Goal: Task Accomplishment & Management: Complete application form

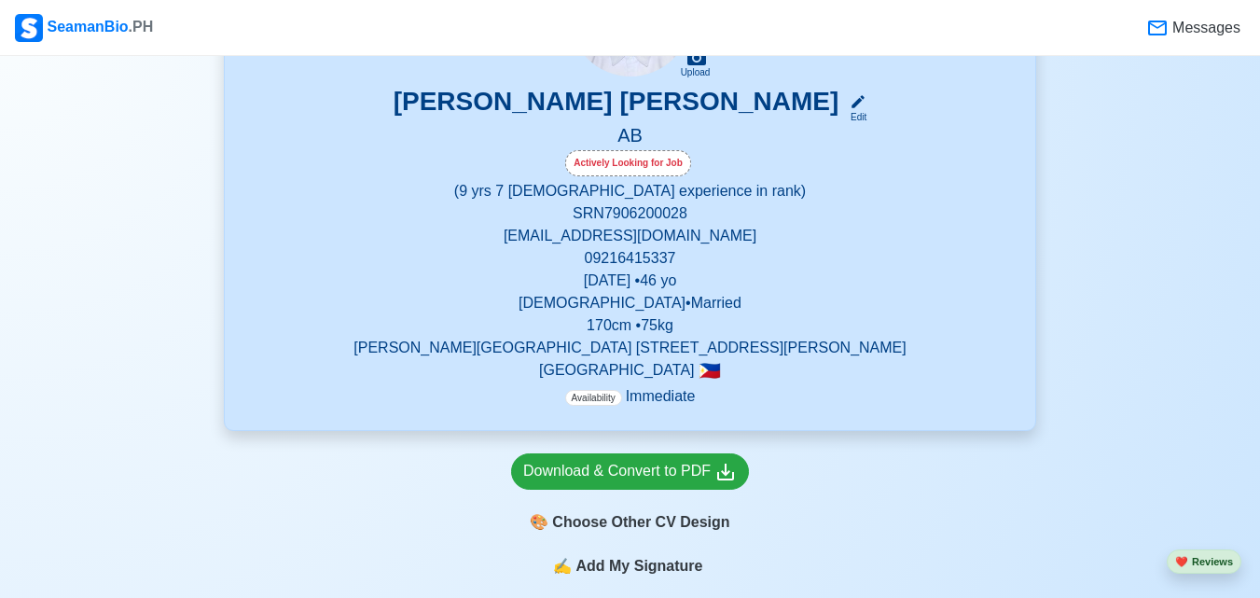
scroll to position [280, 0]
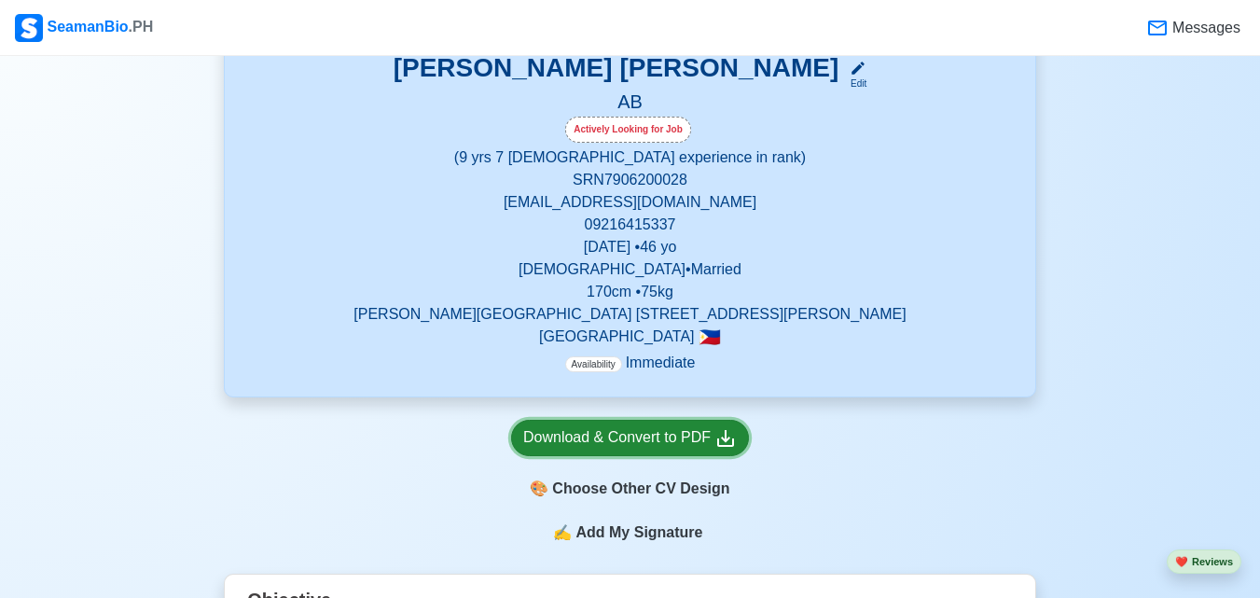
click at [617, 441] on div "Download & Convert to PDF" at bounding box center [630, 437] width 214 height 23
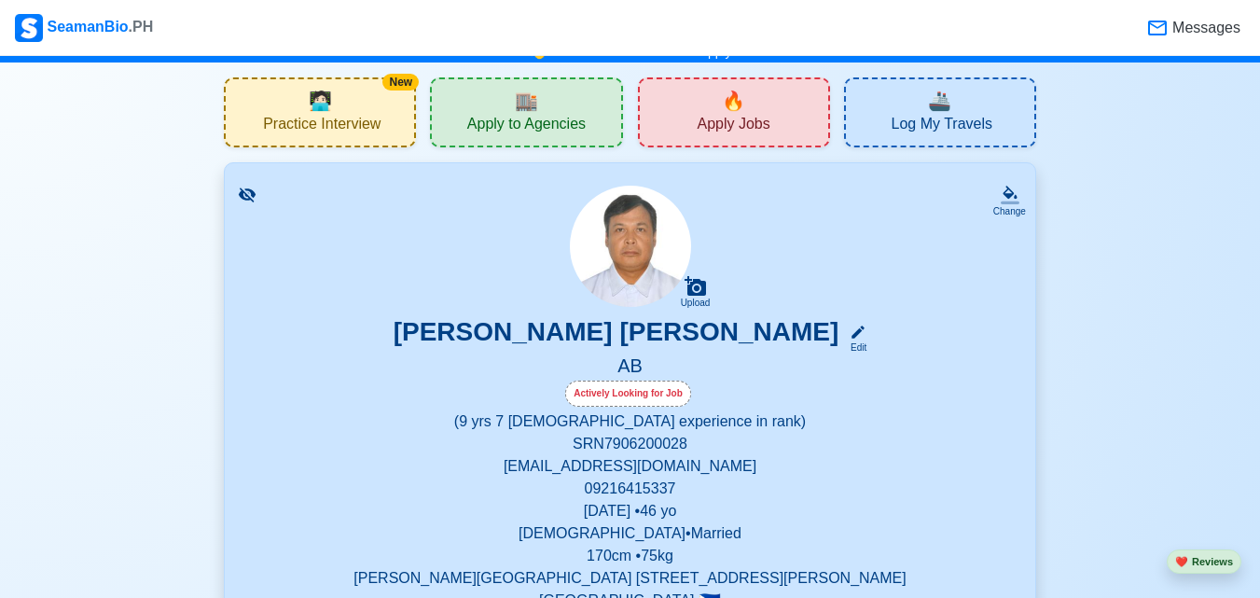
scroll to position [0, 0]
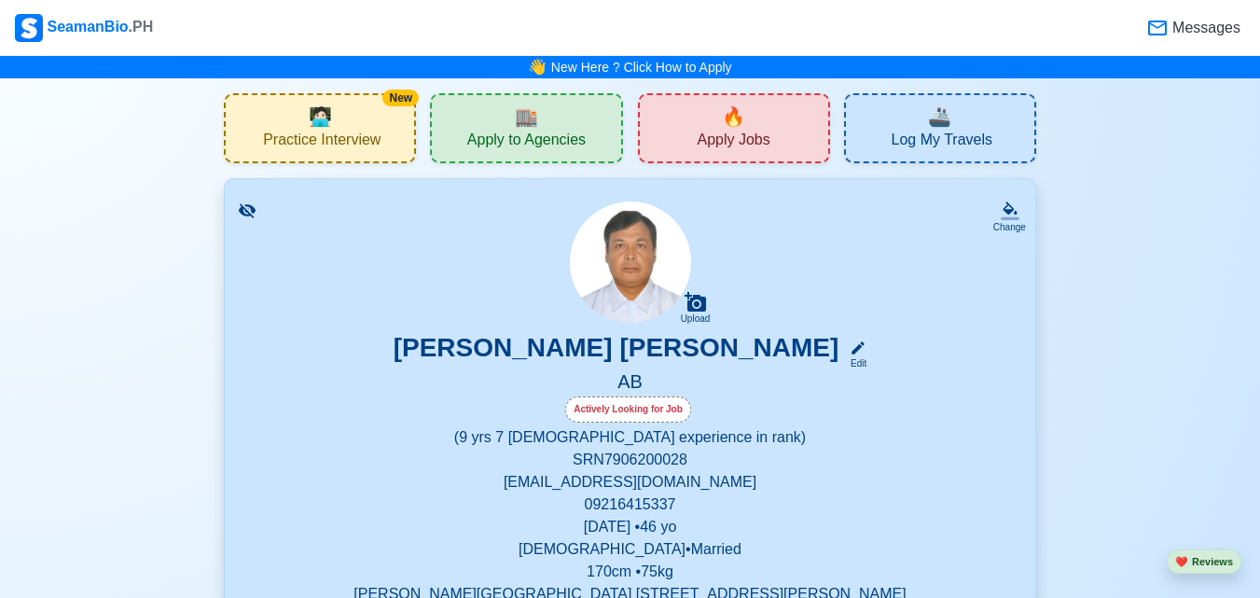
click at [694, 128] on div "🔥 Apply Jobs" at bounding box center [734, 128] width 192 height 70
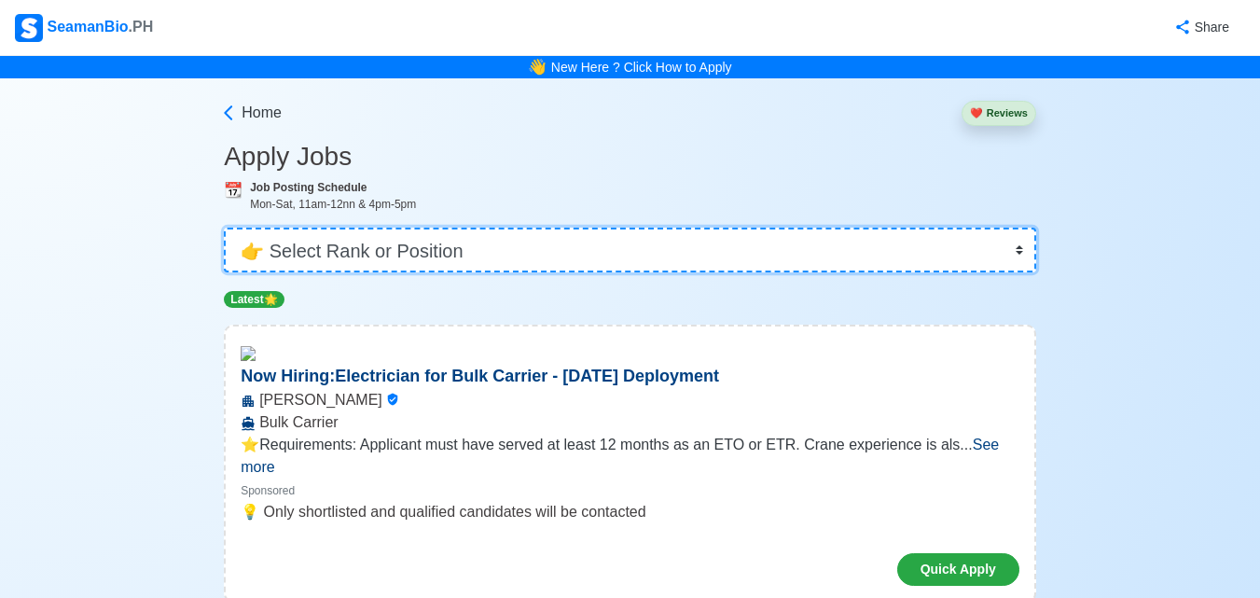
click at [585, 252] on select "👉 Select Rank or Position Master Chief Officer 2nd Officer 3rd Officer Junior O…" at bounding box center [630, 249] width 812 height 45
select select "[PERSON_NAME]"
click at [226, 227] on select "👉 Select Rank or Position Master Chief Officer 2nd Officer 3rd Officer Junior O…" at bounding box center [630, 249] width 812 height 45
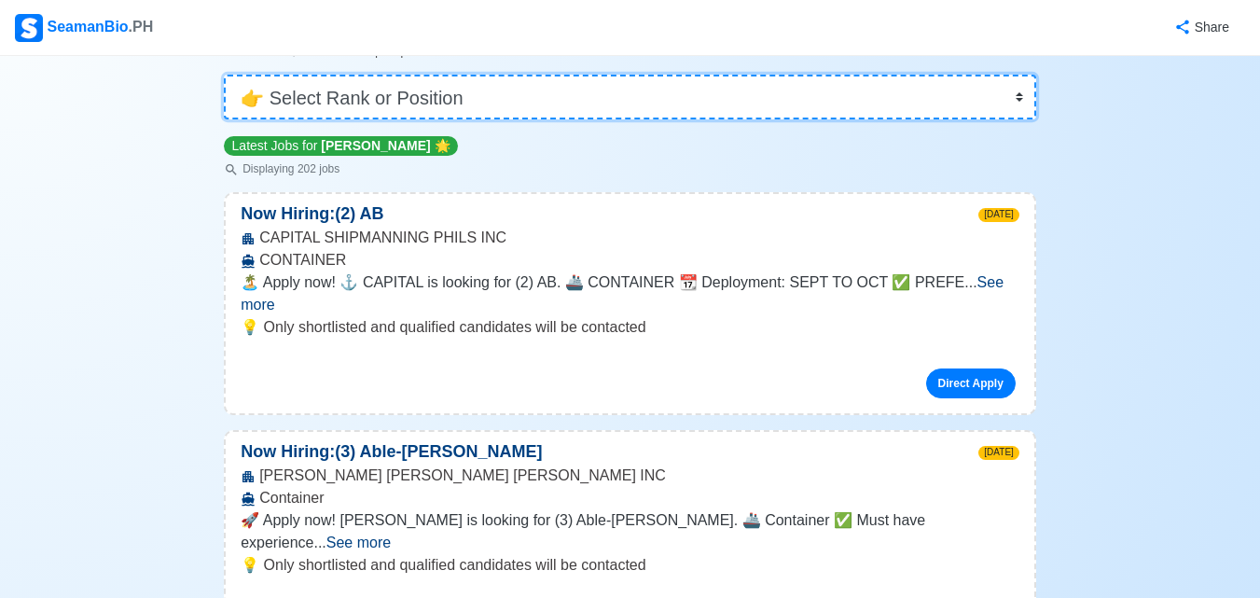
scroll to position [186, 0]
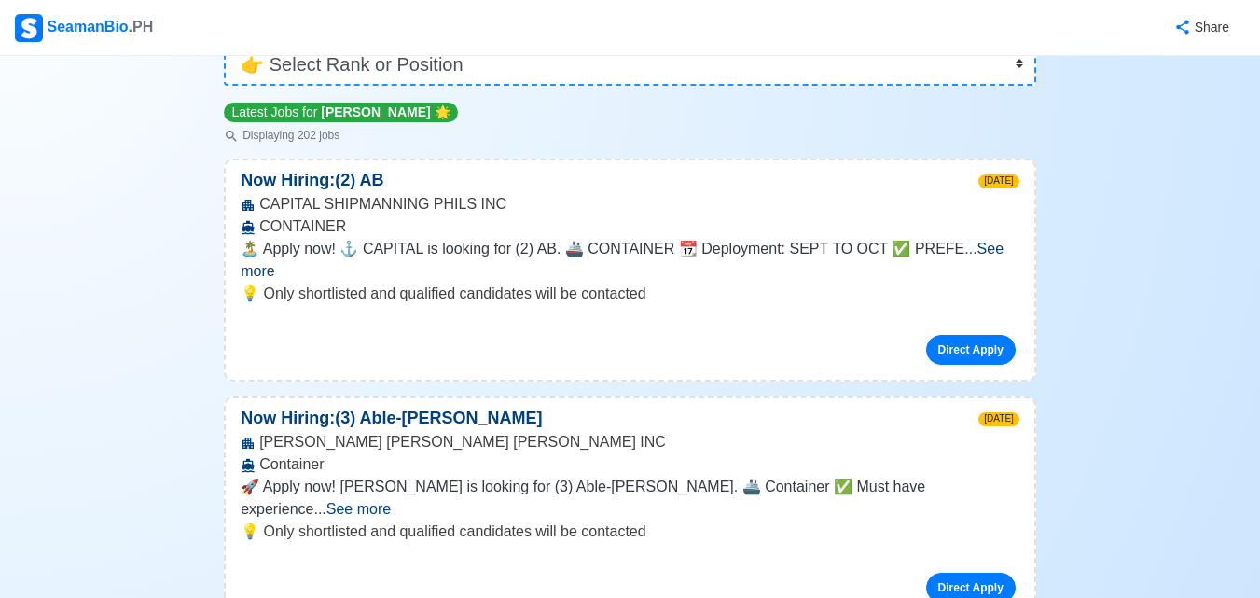
click at [391, 501] on span "See more" at bounding box center [358, 509] width 64 height 16
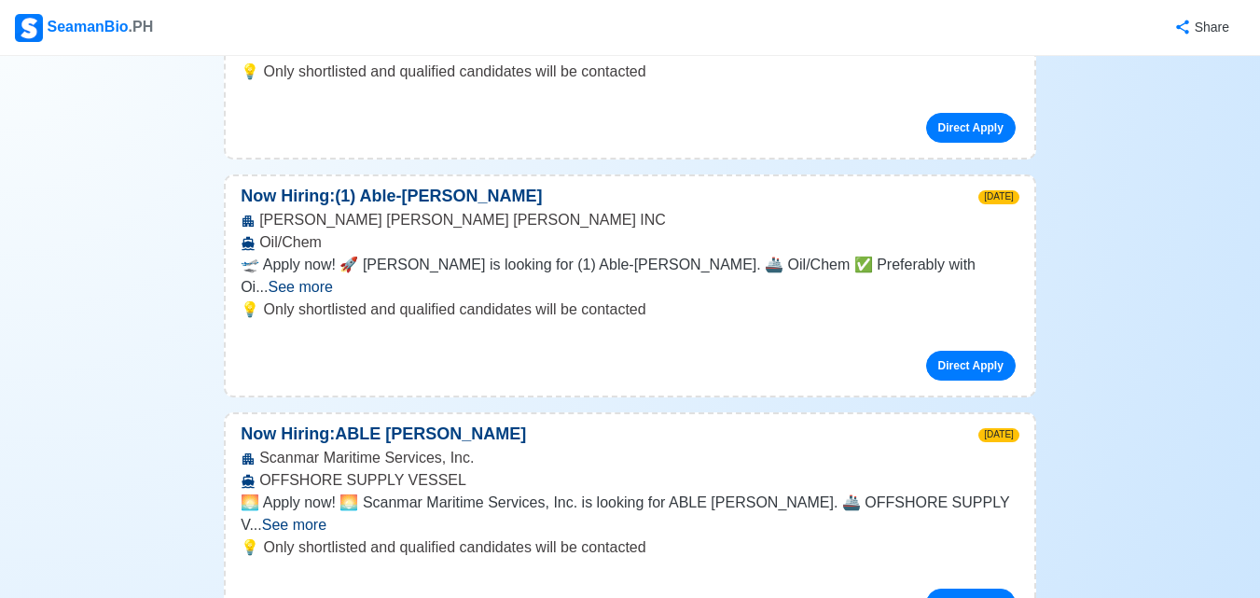
scroll to position [746, 0]
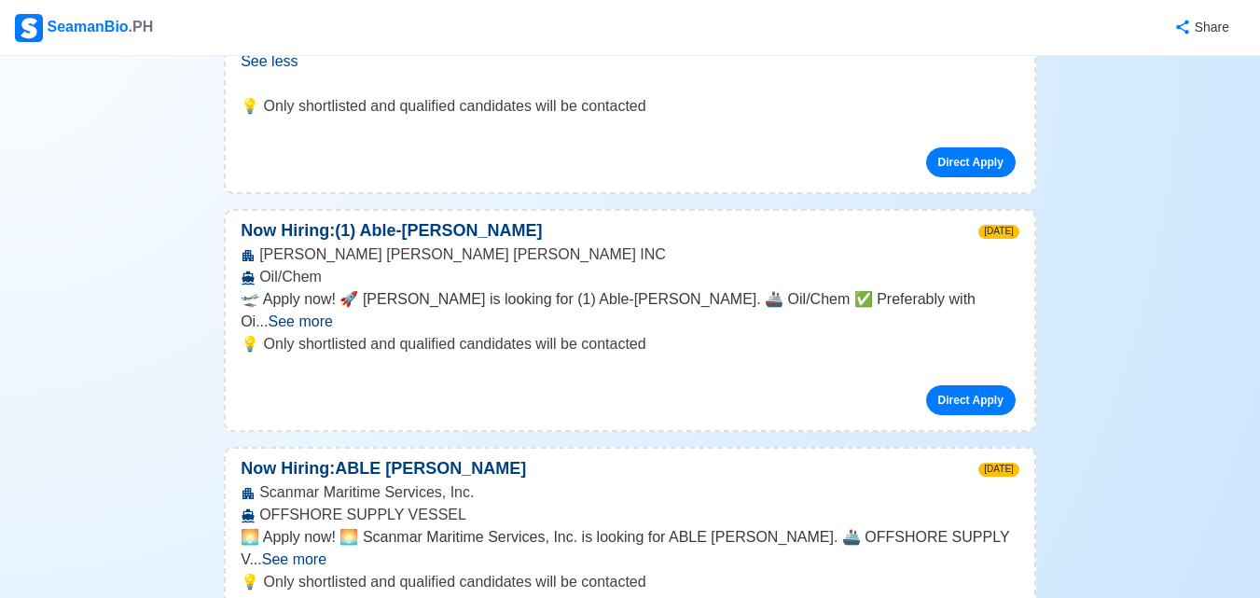
click at [326, 551] on span "See more" at bounding box center [294, 559] width 64 height 16
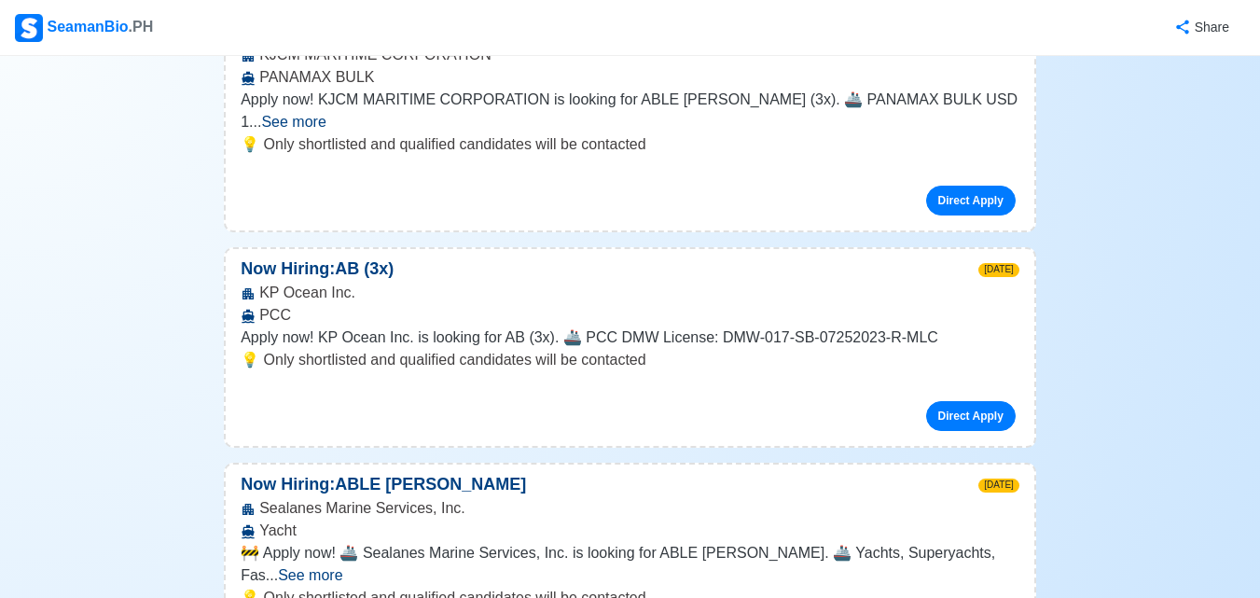
scroll to position [1865, 0]
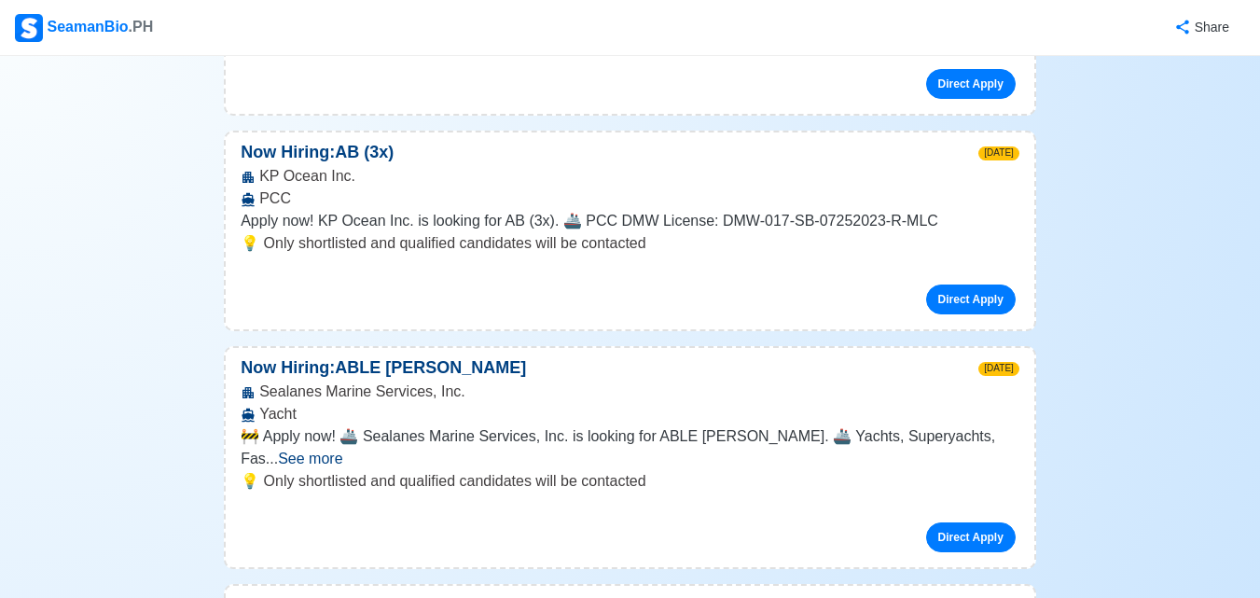
click at [342, 450] on span "See more" at bounding box center [310, 458] width 64 height 16
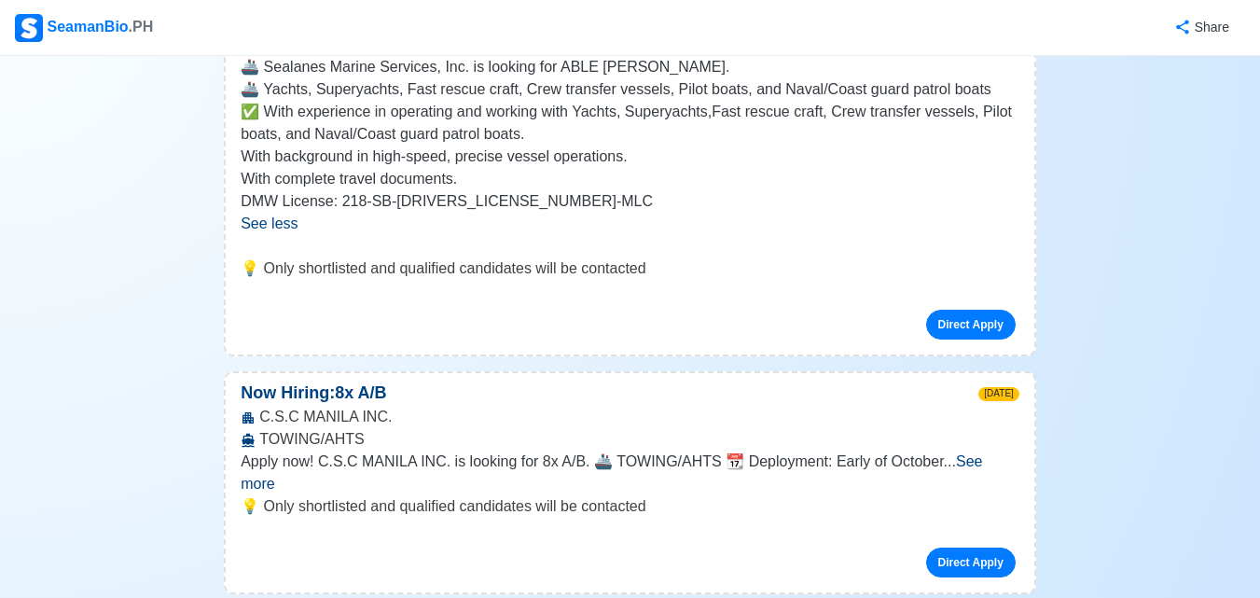
scroll to position [2331, 0]
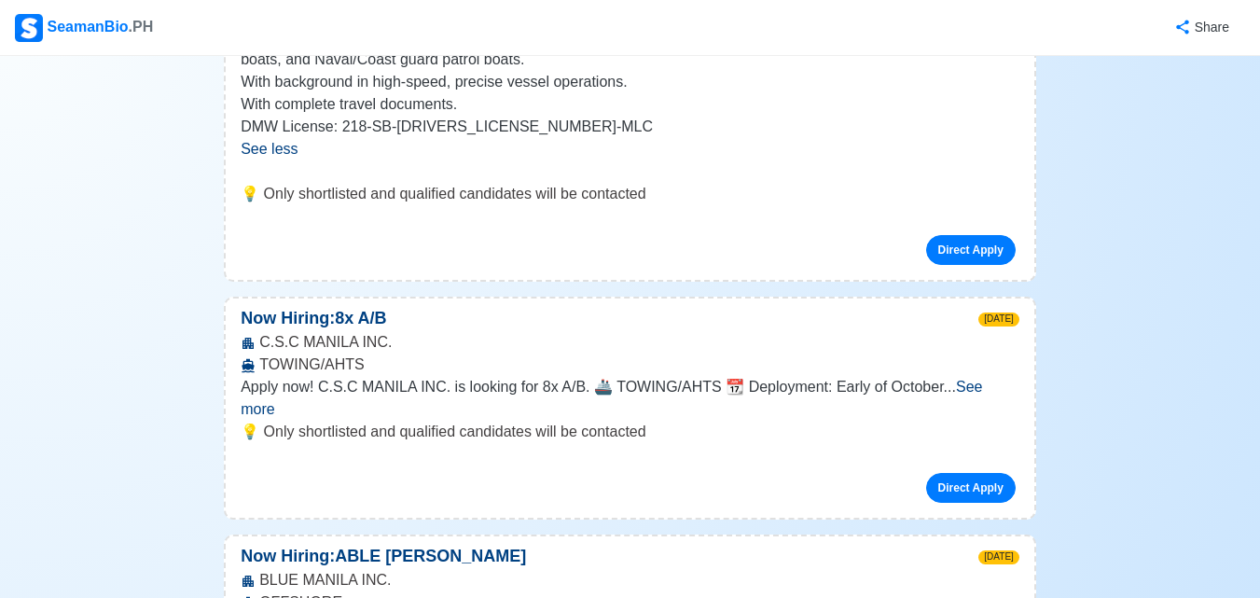
click at [977, 379] on span "See more" at bounding box center [611, 398] width 741 height 38
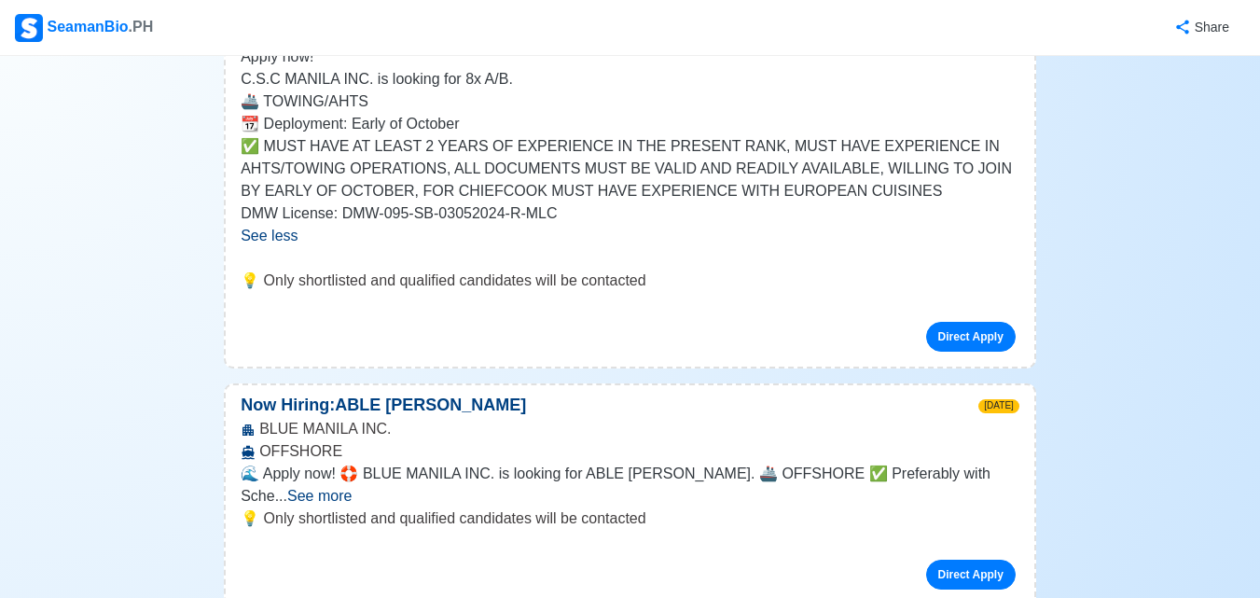
scroll to position [2704, 0]
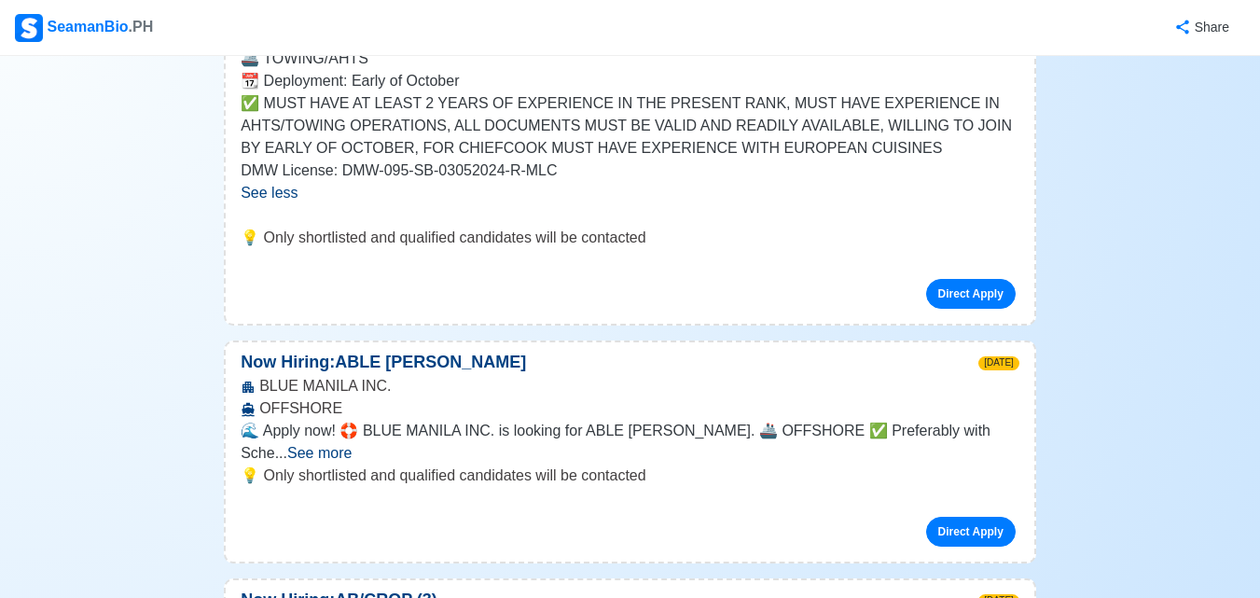
click at [351, 445] on span "See more" at bounding box center [319, 453] width 64 height 16
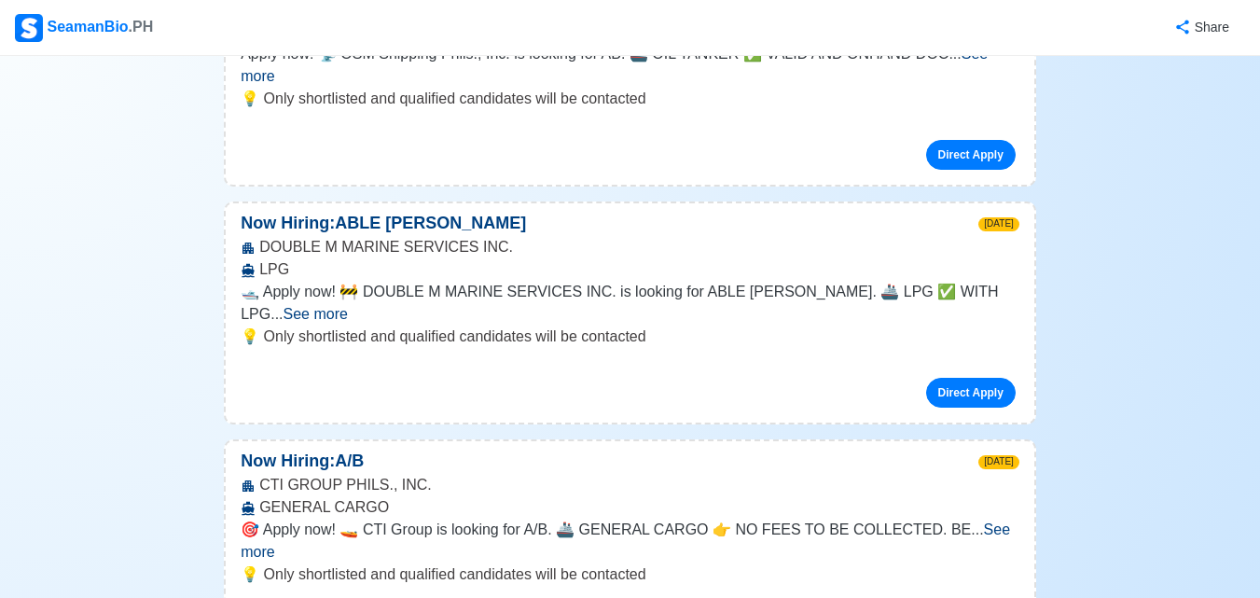
scroll to position [3916, 0]
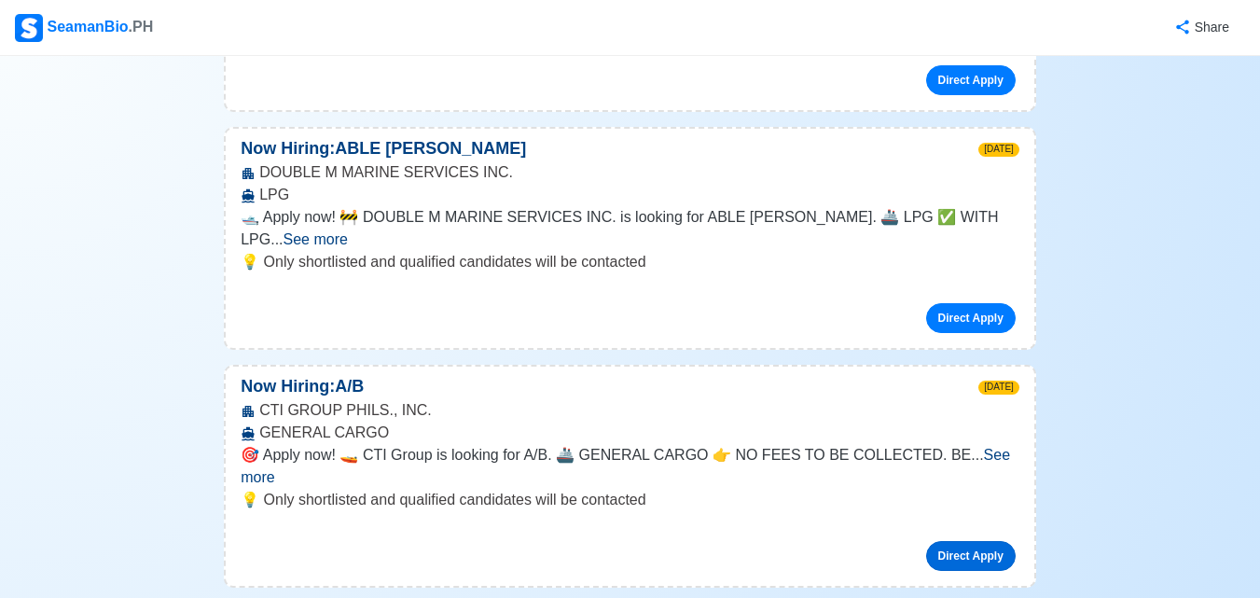
scroll to position [4102, 0]
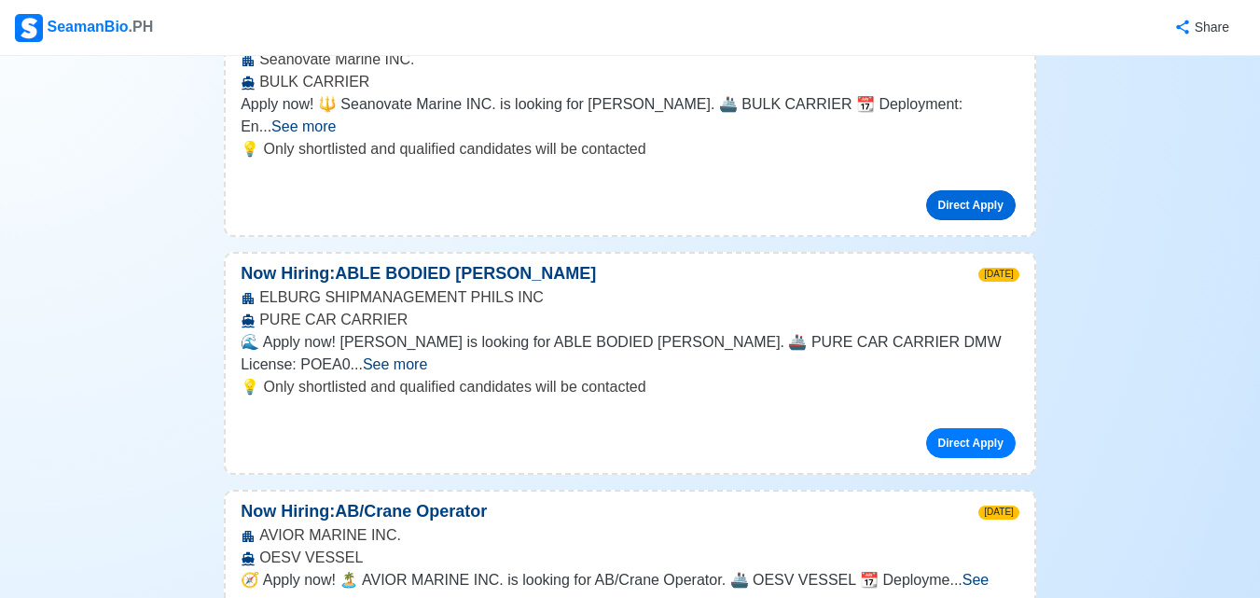
scroll to position [4662, 0]
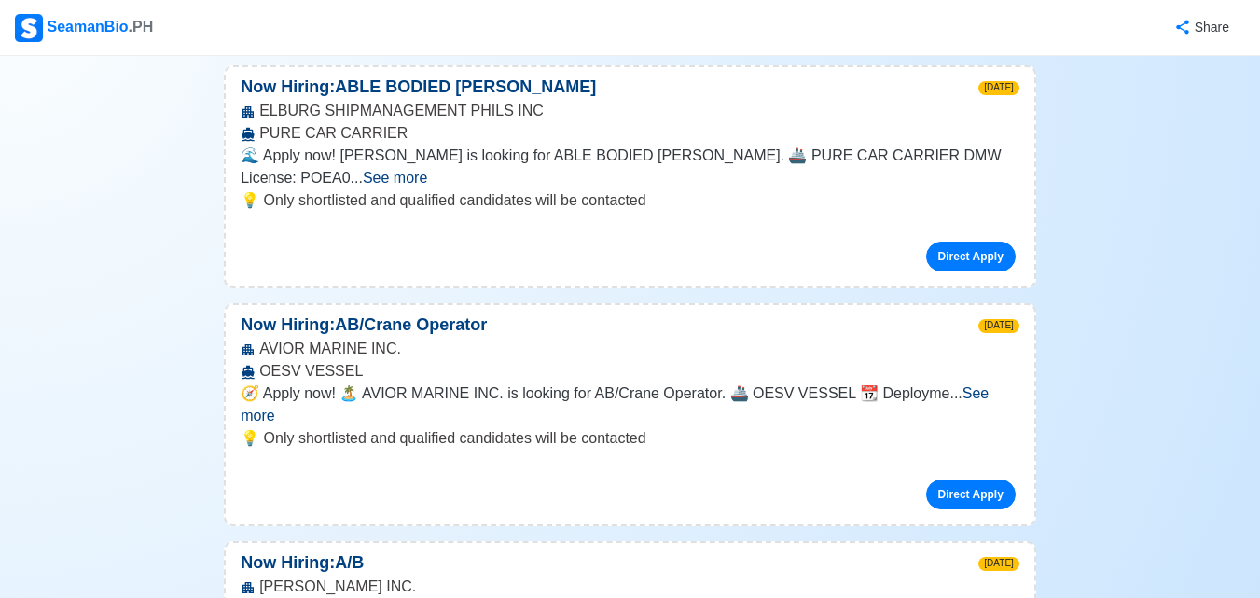
scroll to position [4848, 0]
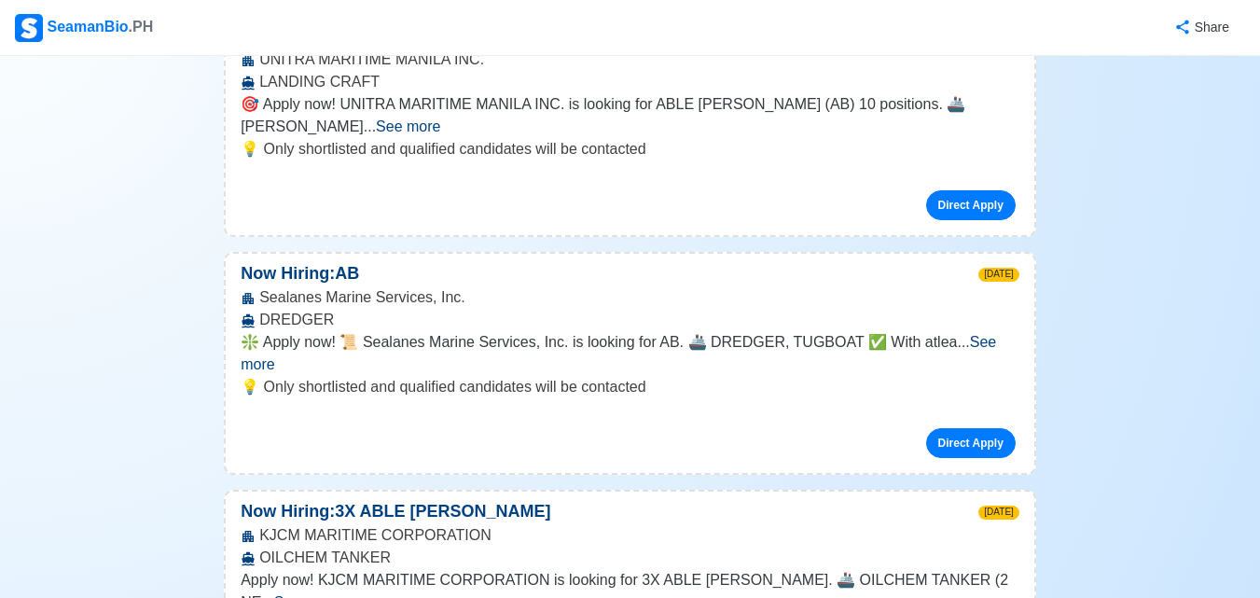
scroll to position [5687, 0]
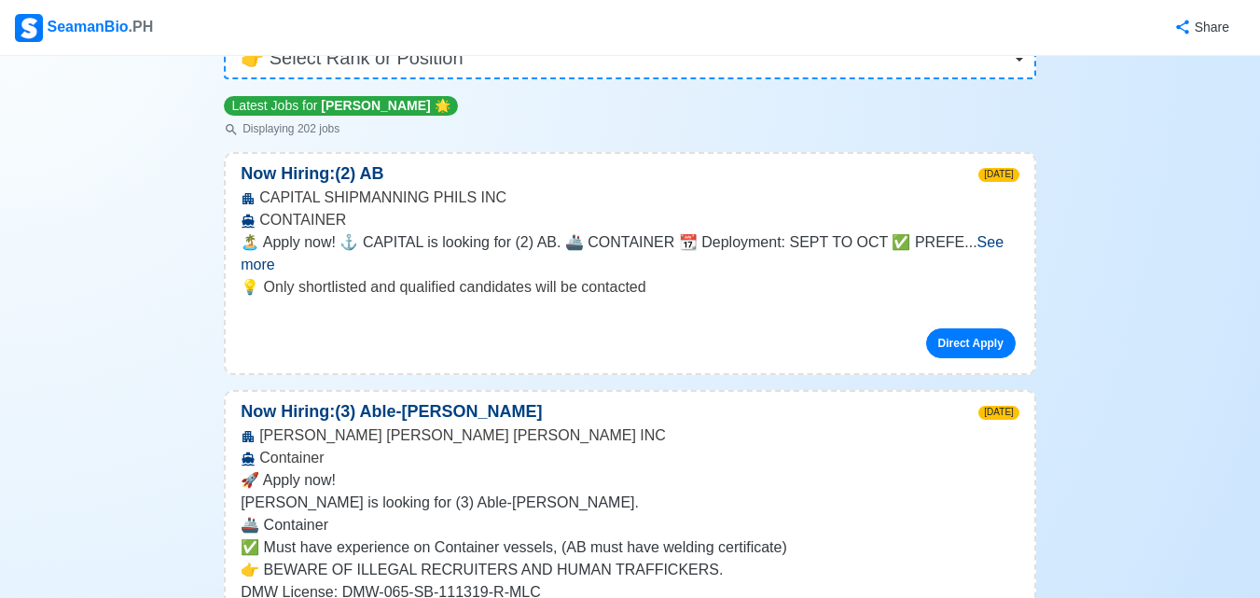
scroll to position [0, 0]
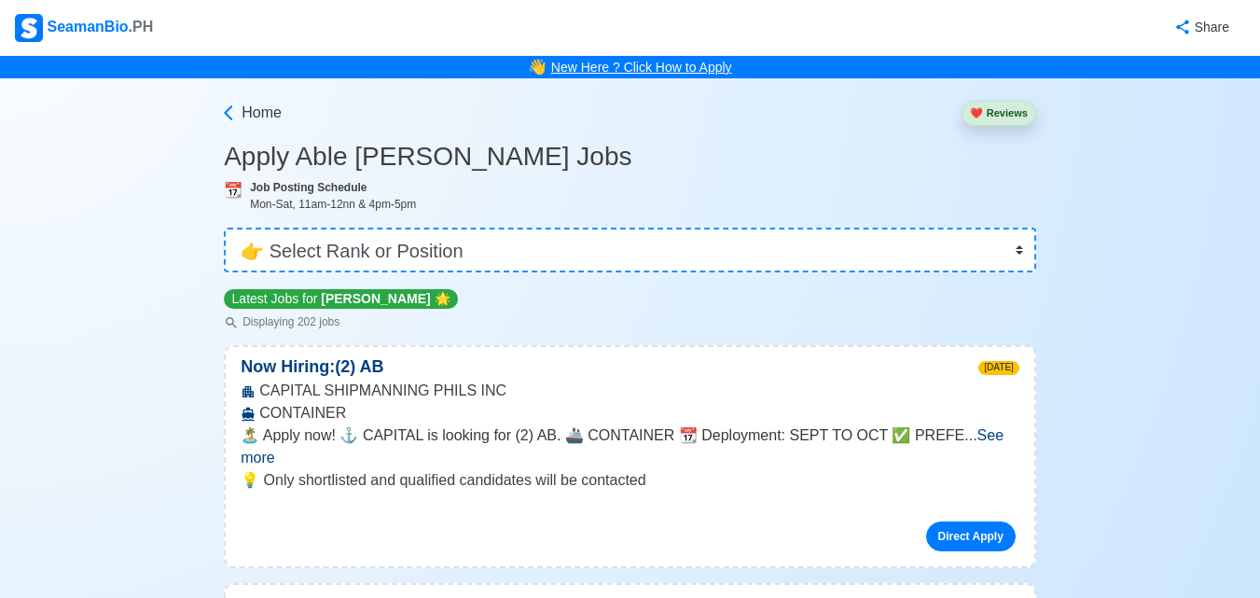
click at [639, 70] on link "New Here ? Click How to Apply" at bounding box center [641, 67] width 181 height 15
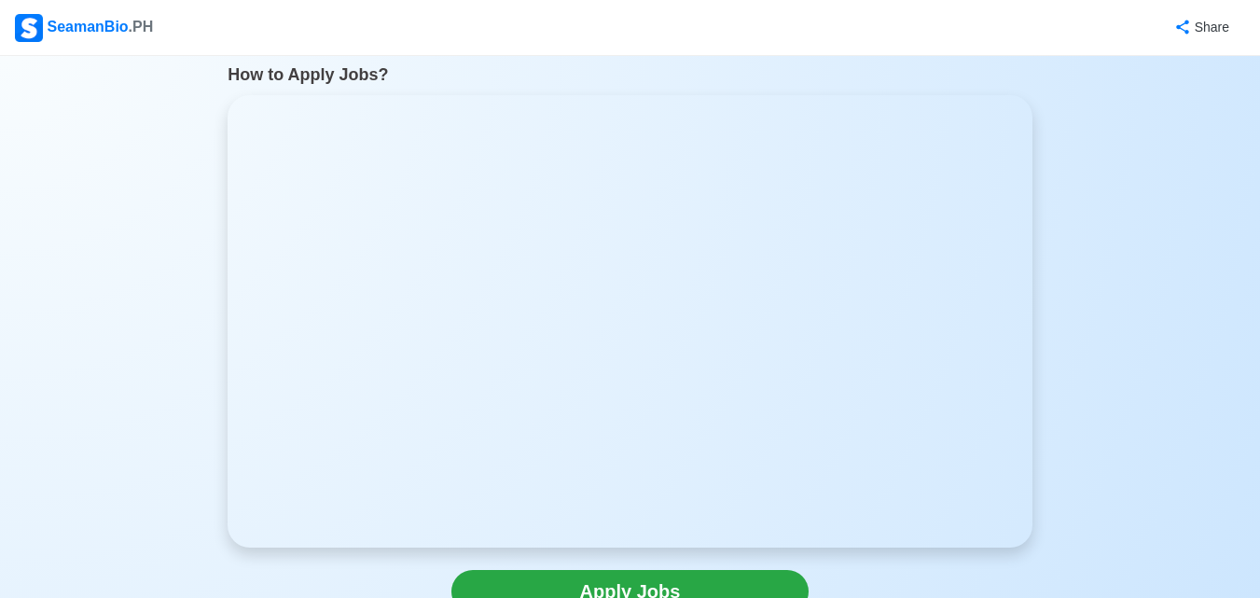
scroll to position [93, 0]
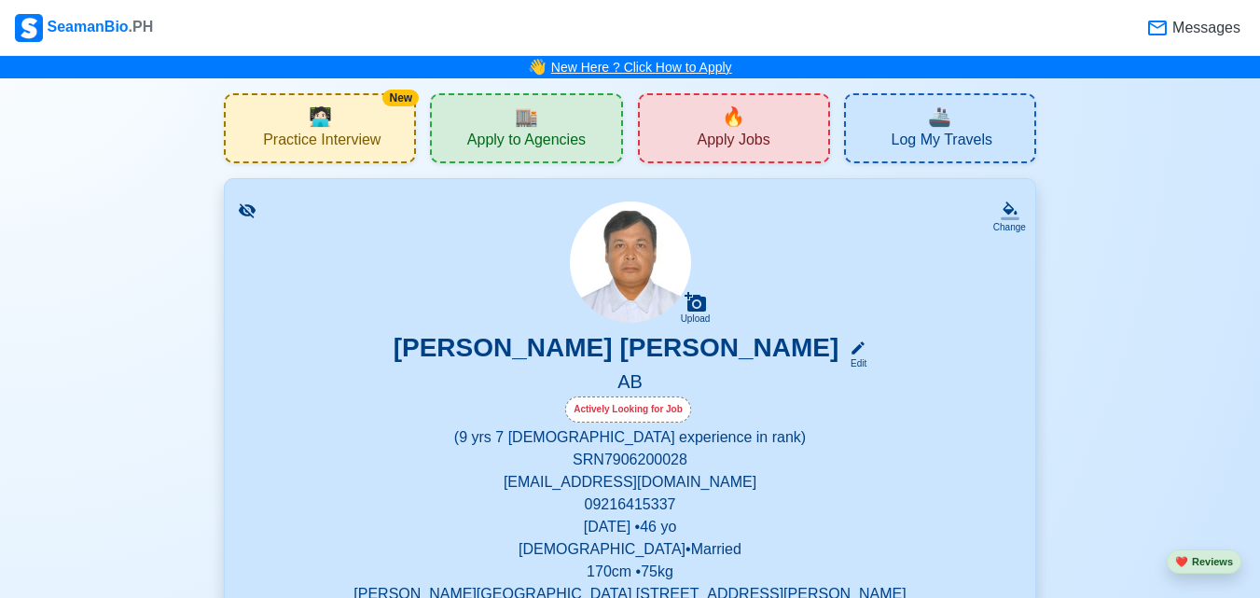
click at [635, 61] on link "New Here ? Click How to Apply" at bounding box center [641, 67] width 181 height 15
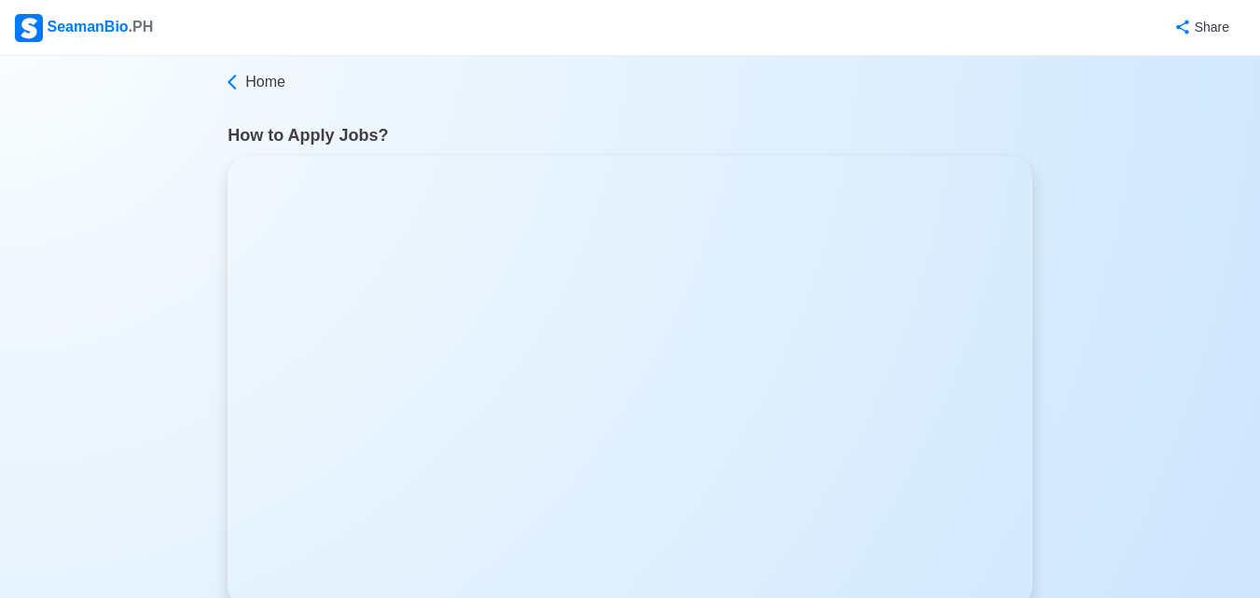
scroll to position [10, 0]
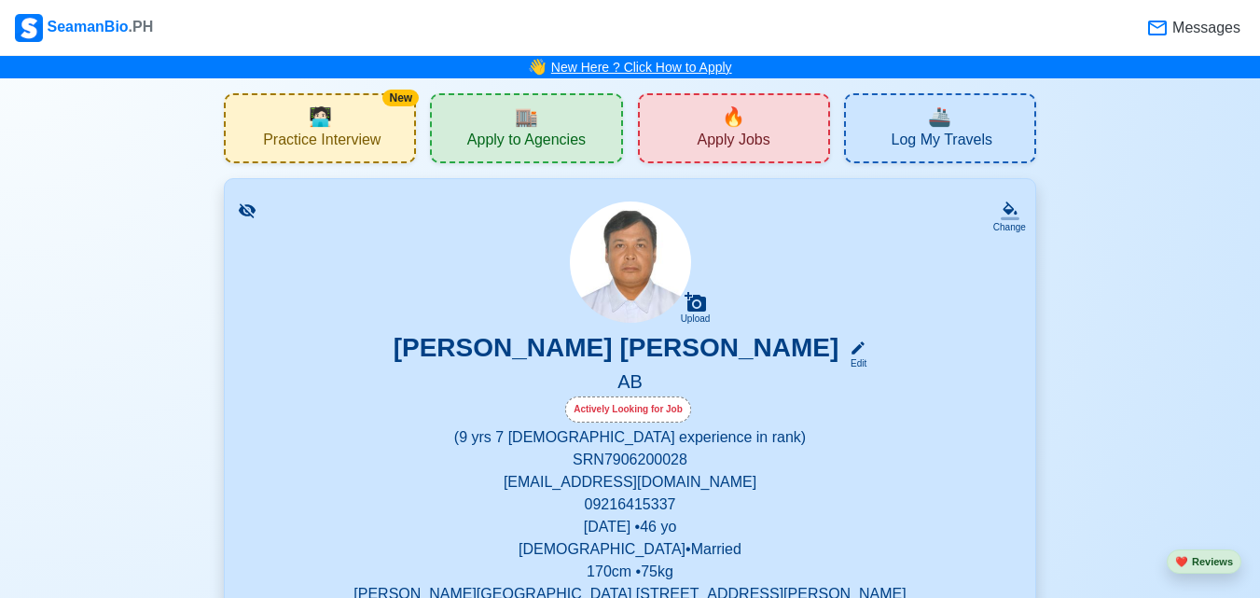
click at [698, 70] on link "New Here ? Click How to Apply" at bounding box center [641, 67] width 181 height 15
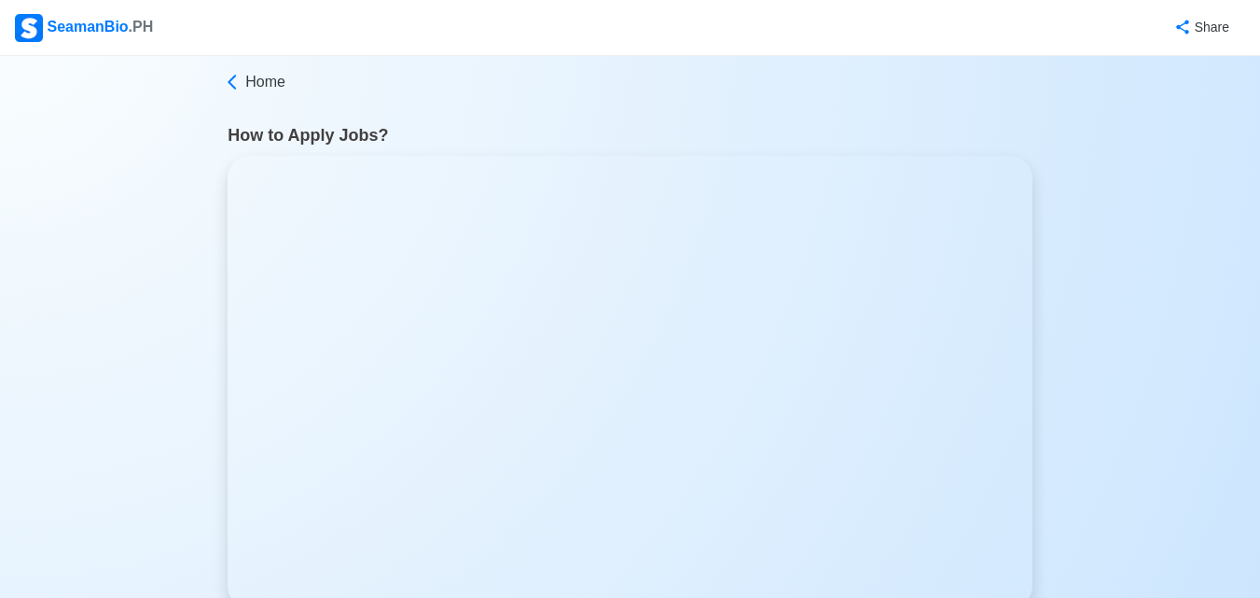
scroll to position [10, 0]
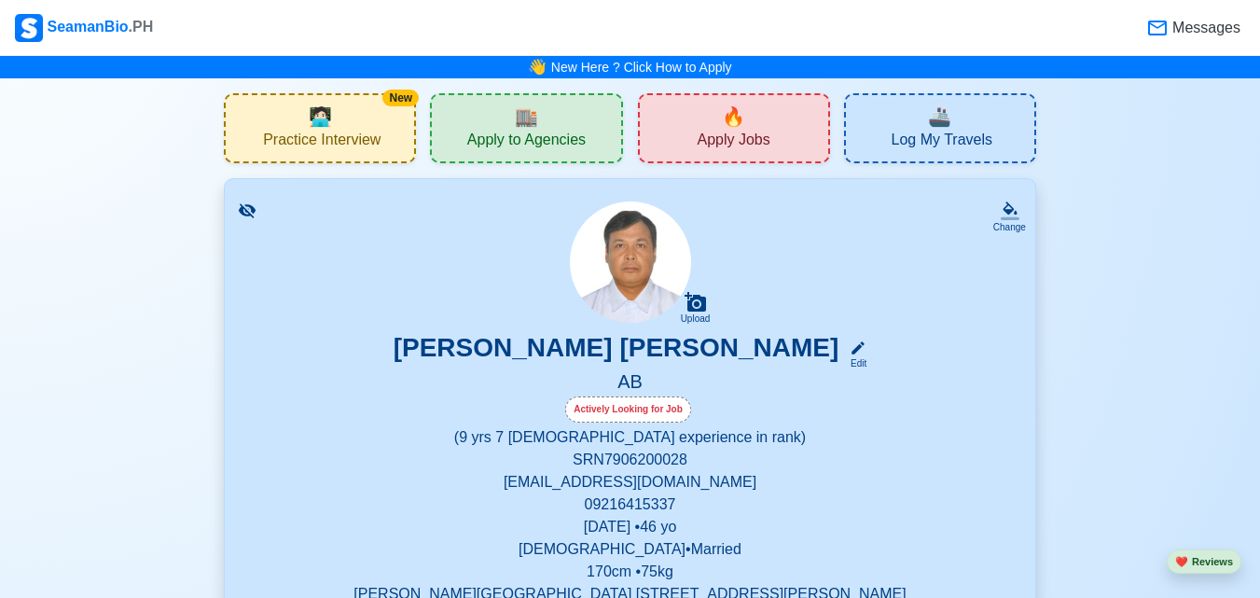
click at [743, 127] on span "🔥" at bounding box center [733, 117] width 23 height 28
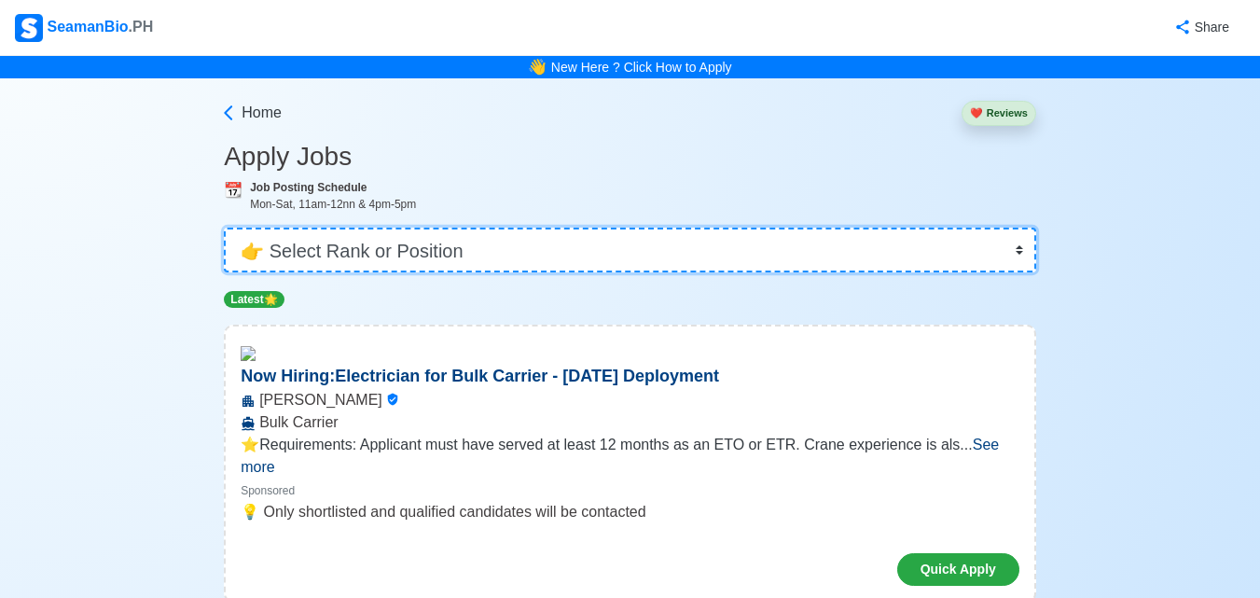
click at [1018, 247] on select "👉 Select Rank or Position Master Chief Officer 2nd Officer 3rd Officer Junior O…" at bounding box center [630, 249] width 812 height 45
select select "[PERSON_NAME]"
click at [226, 227] on select "👉 Select Rank or Position Master Chief Officer 2nd Officer 3rd Officer Junior O…" at bounding box center [630, 249] width 812 height 45
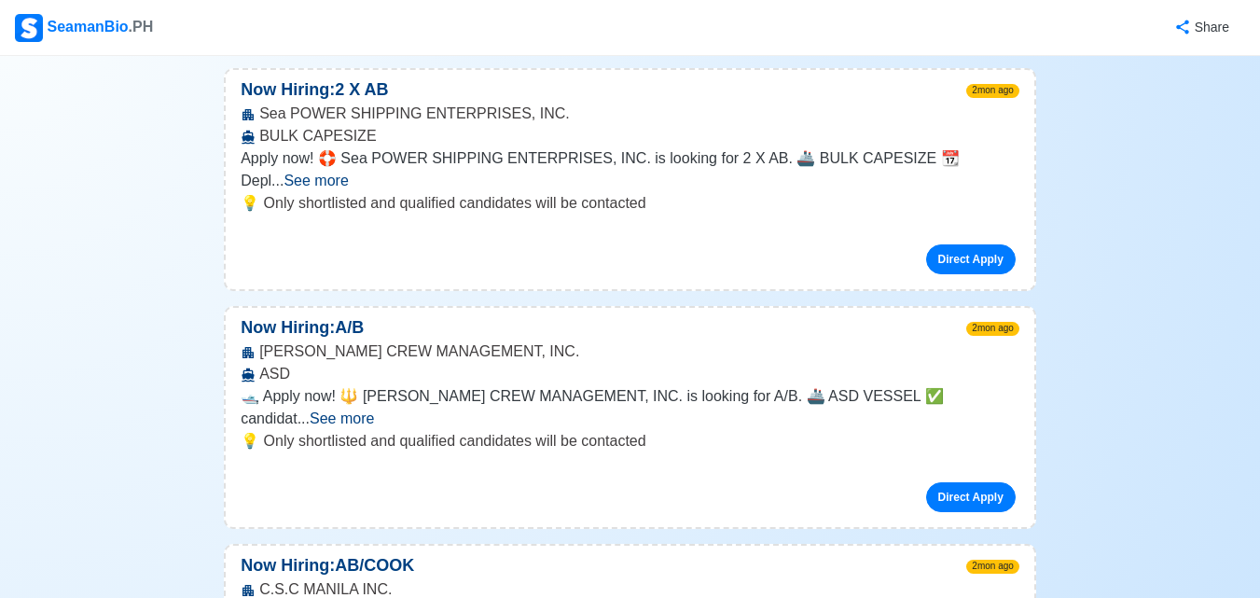
scroll to position [37294, 0]
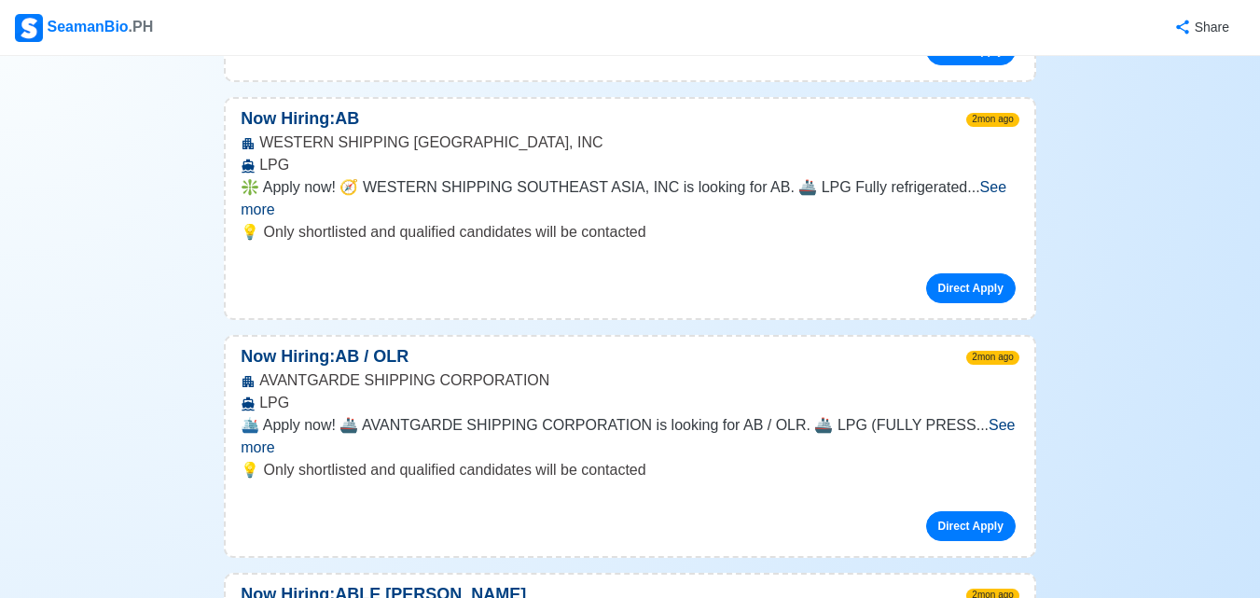
scroll to position [35989, 0]
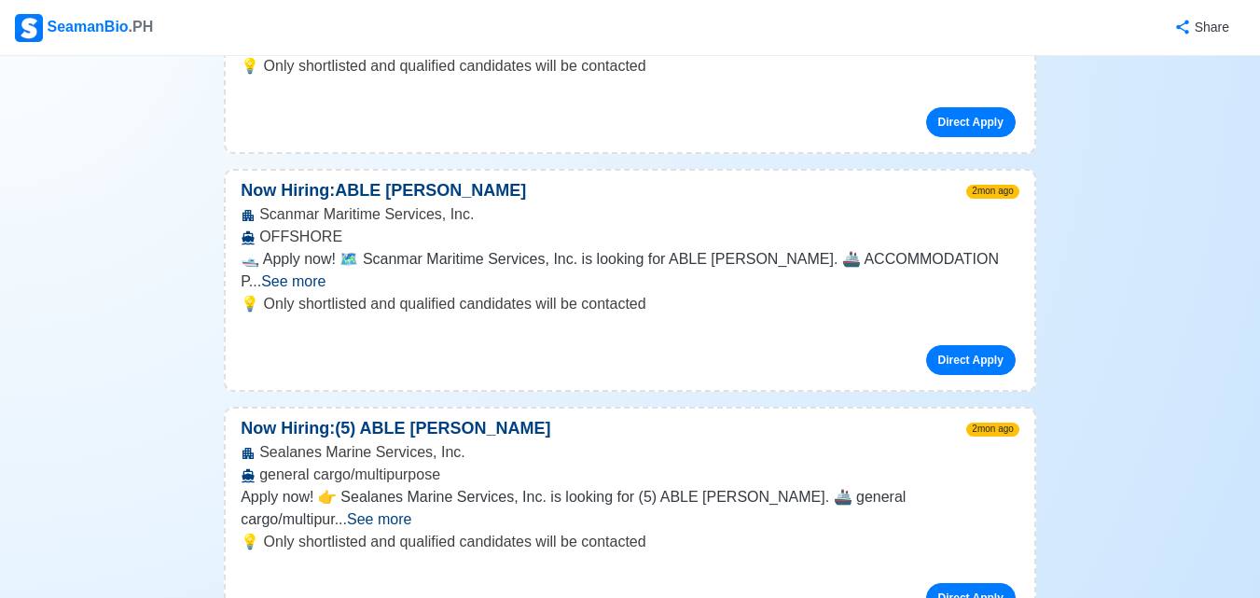
scroll to position [35150, 0]
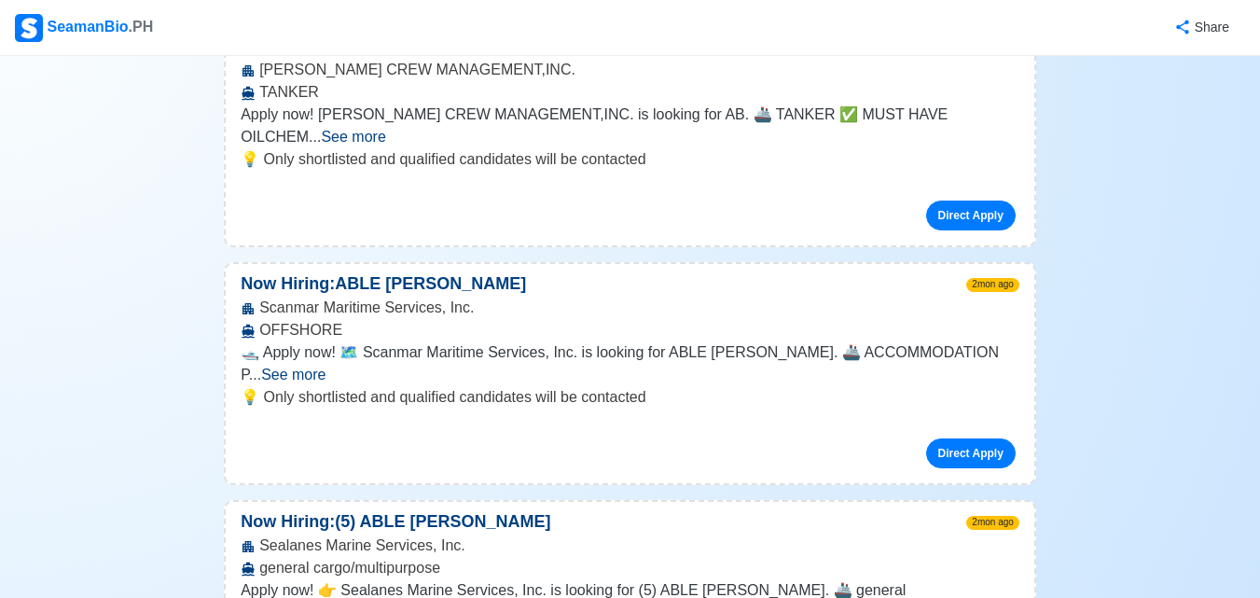
click at [1254, 25] on nav "SeamanBio .PH Share" at bounding box center [630, 28] width 1260 height 56
drag, startPoint x: 1254, startPoint y: 0, endPoint x: 901, endPoint y: 21, distance: 354.0
click at [901, 21] on div "Share" at bounding box center [700, 27] width 1090 height 51
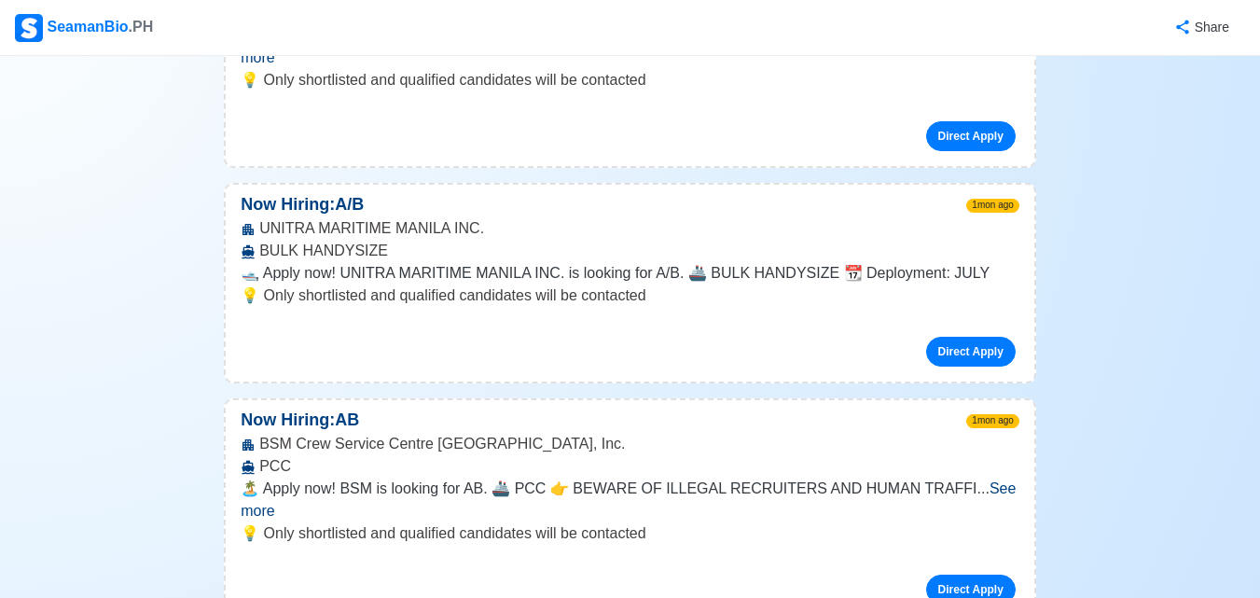
scroll to position [26759, 0]
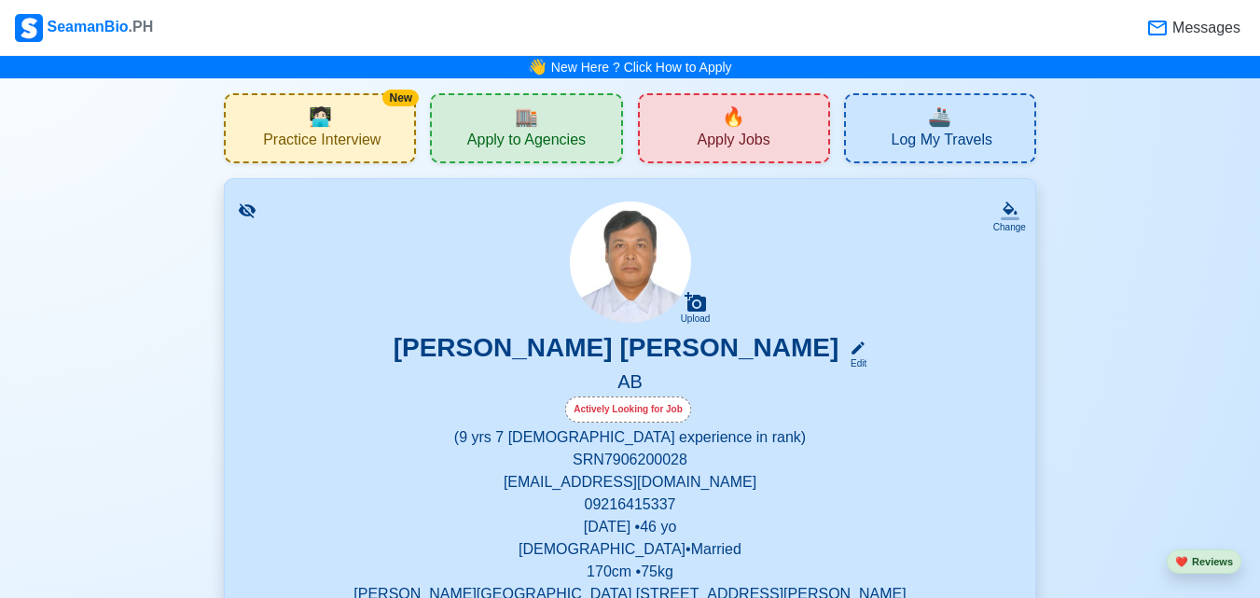
click at [723, 125] on span "🔥" at bounding box center [733, 117] width 23 height 28
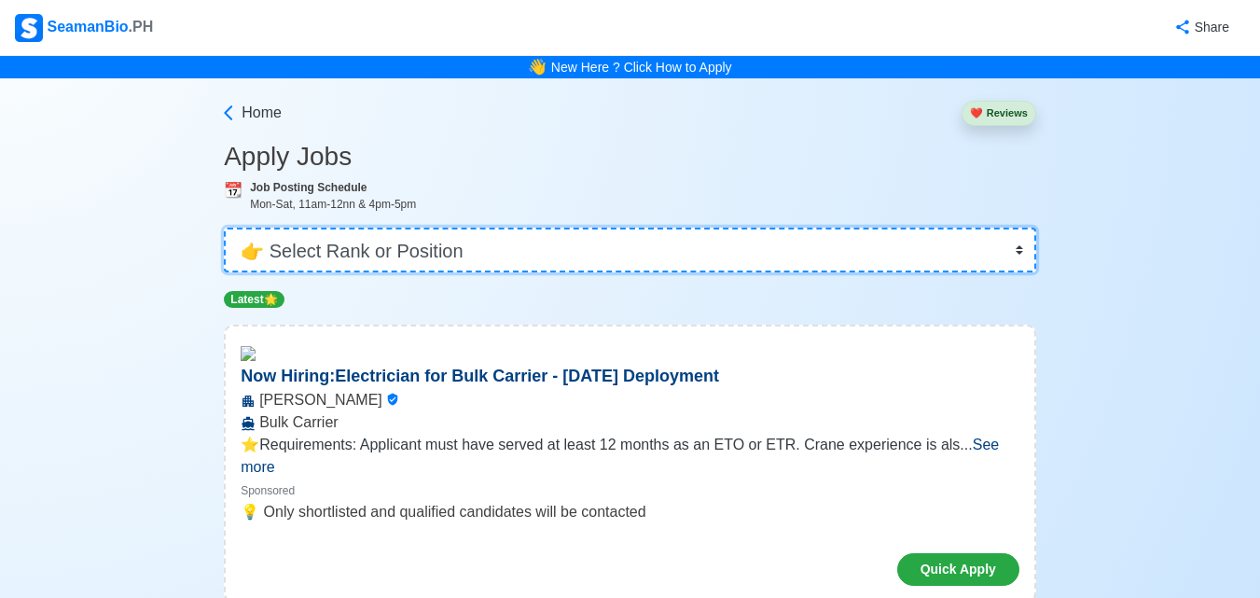
click at [1019, 254] on select "👉 Select Rank or Position Master Chief Officer 2nd Officer 3rd Officer Junior O…" at bounding box center [630, 249] width 812 height 45
select select "[PERSON_NAME]"
click at [226, 227] on select "👉 Select Rank or Position Master Chief Officer 2nd Officer 3rd Officer Junior O…" at bounding box center [630, 249] width 812 height 45
click at [296, 558] on body "SeamanBio .PH Share 👋 New Here ? Click How to Apply Home ❤️ Reviews Apply Jobs …" at bounding box center [630, 299] width 1260 height 598
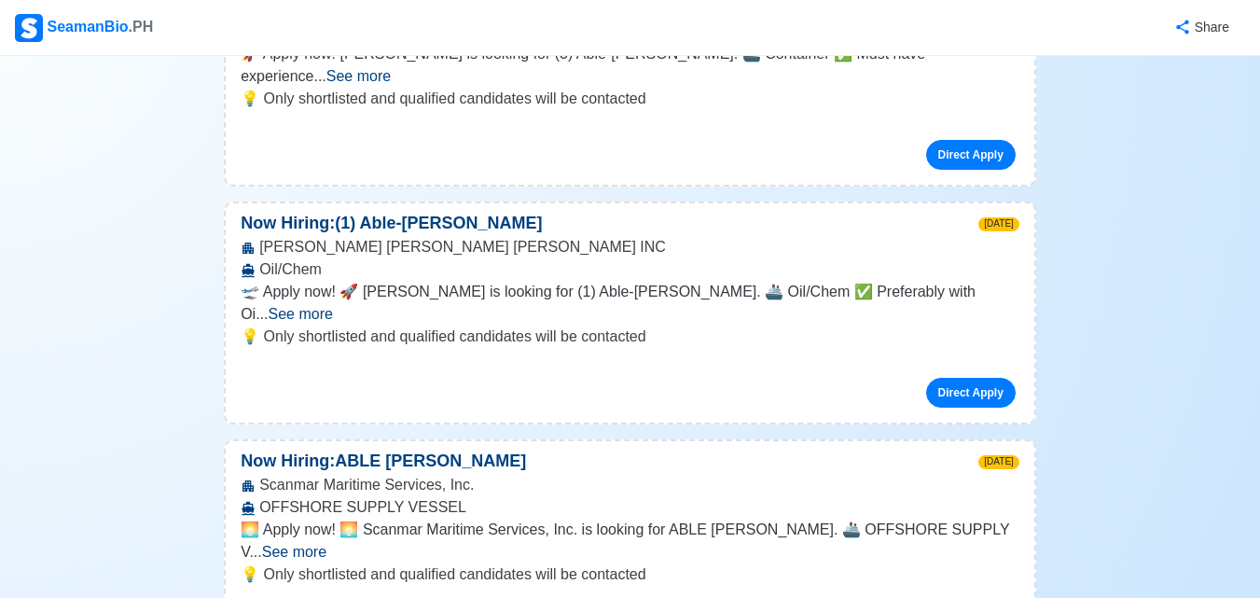
scroll to position [653, 0]
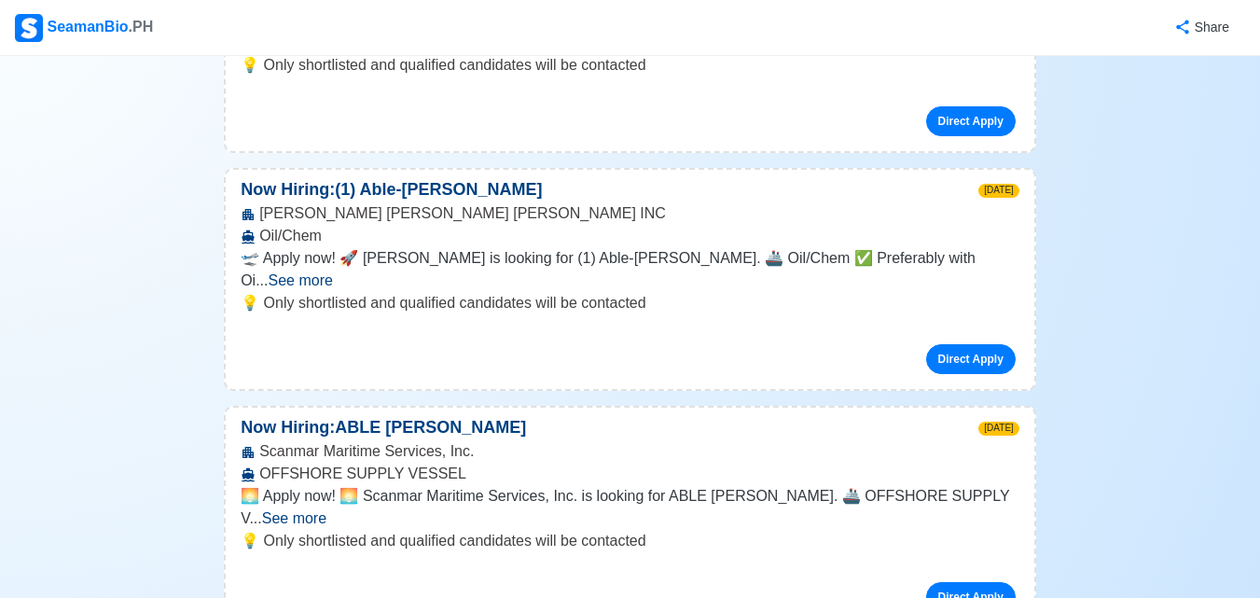
click at [326, 510] on span "See more" at bounding box center [294, 518] width 64 height 16
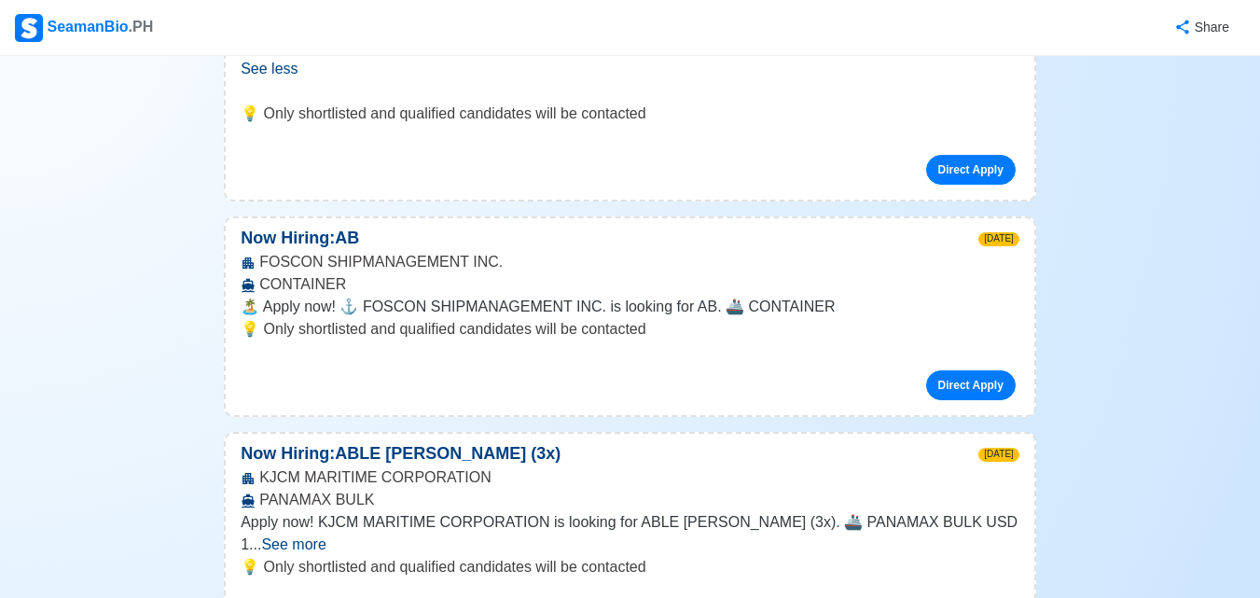
scroll to position [1212, 0]
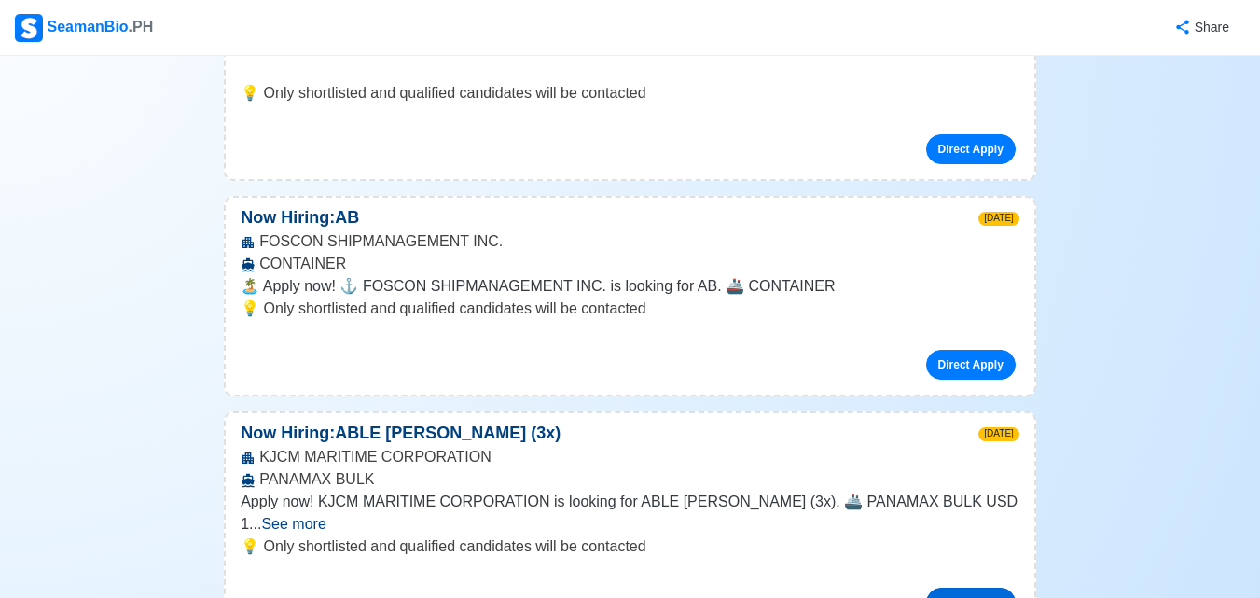
click at [978, 587] on link "Direct Apply" at bounding box center [971, 602] width 90 height 30
click at [983, 587] on link "Direct Apply" at bounding box center [971, 602] width 90 height 30
click at [975, 587] on link "Direct Apply" at bounding box center [971, 602] width 90 height 30
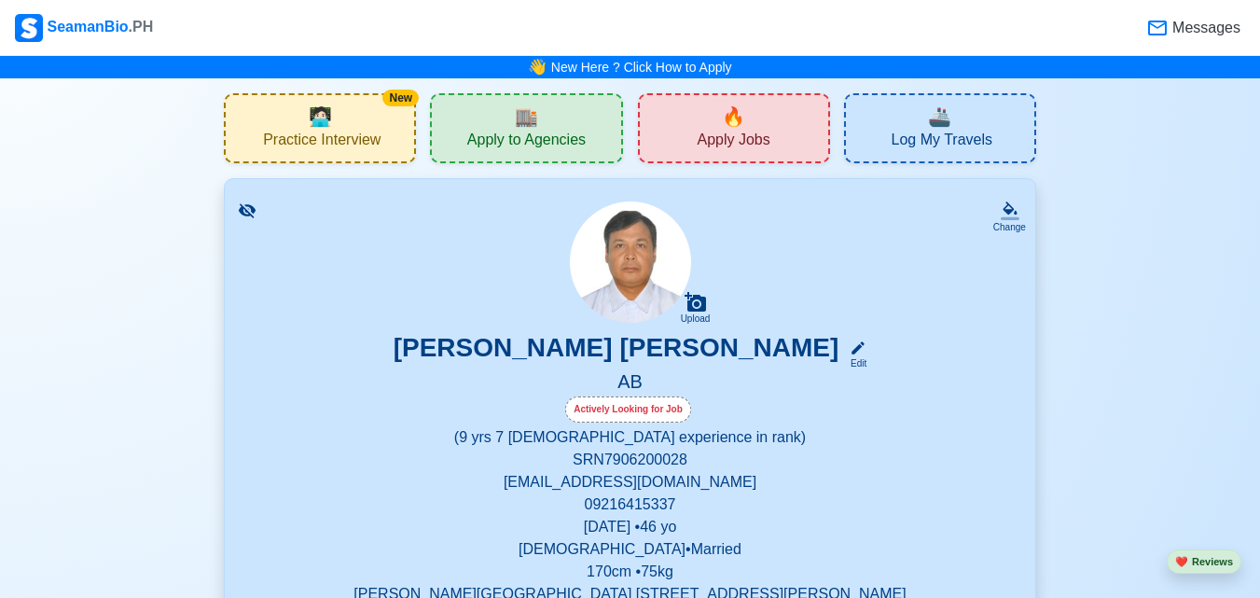
click at [735, 134] on span "Apply Jobs" at bounding box center [732, 142] width 73 height 23
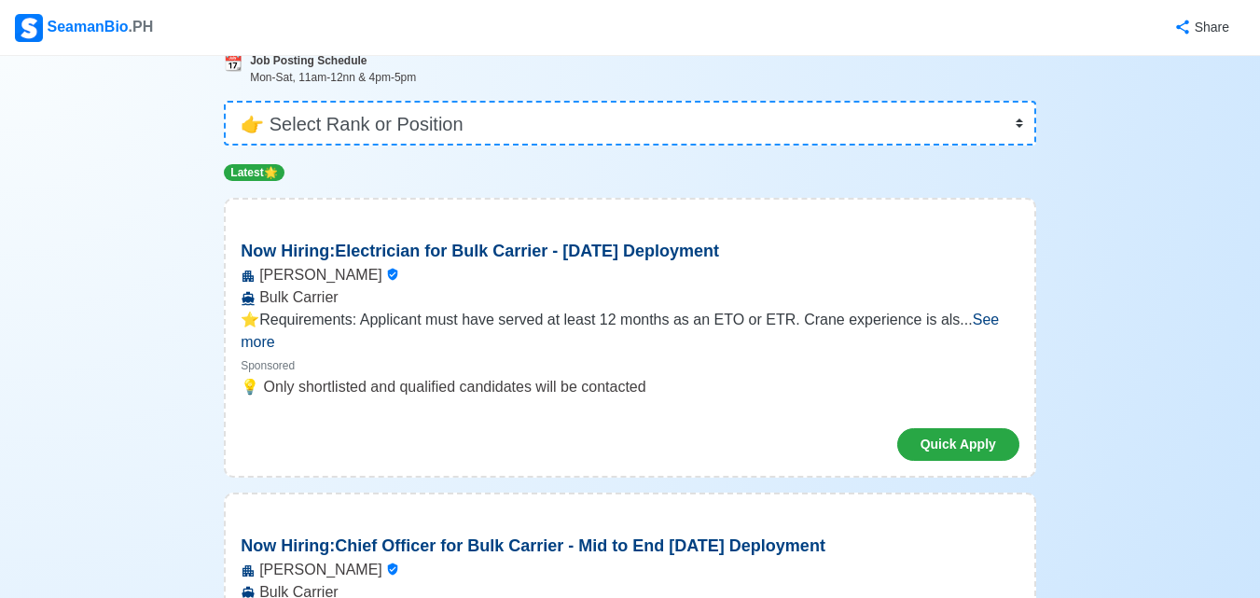
scroll to position [93, 0]
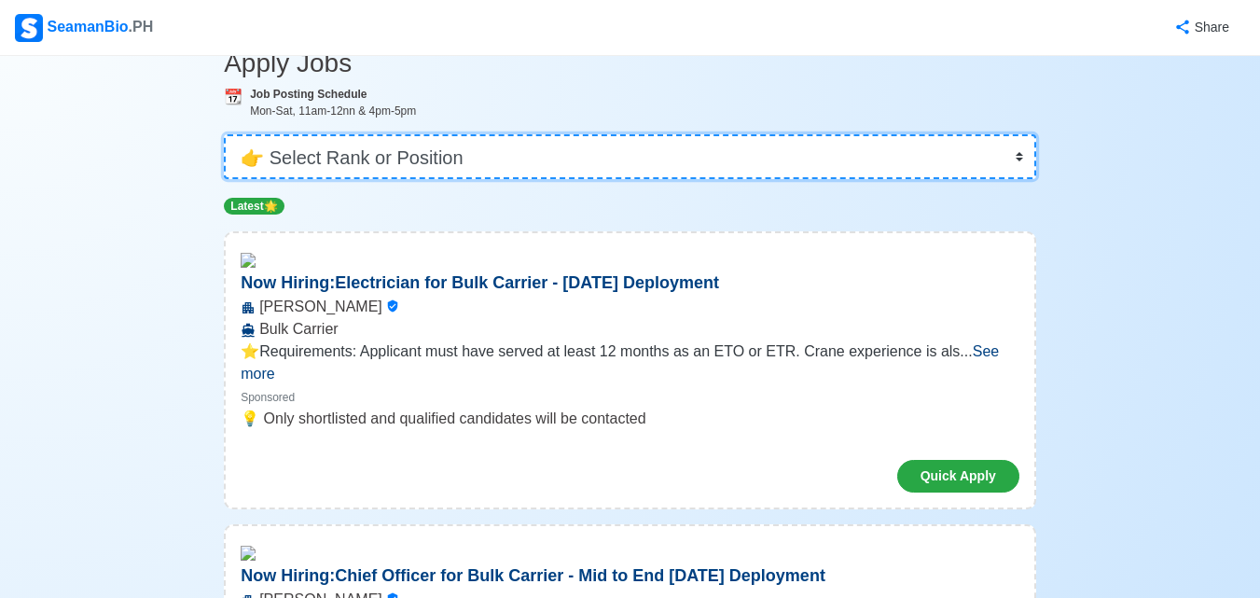
click at [1015, 156] on select "👉 Select Rank or Position Master Chief Officer 2nd Officer 3rd Officer Junior O…" at bounding box center [630, 156] width 812 height 45
select select "[PERSON_NAME]"
click at [226, 179] on select "👉 Select Rank or Position Master Chief Officer 2nd Officer 3rd Officer Junior O…" at bounding box center [630, 156] width 812 height 45
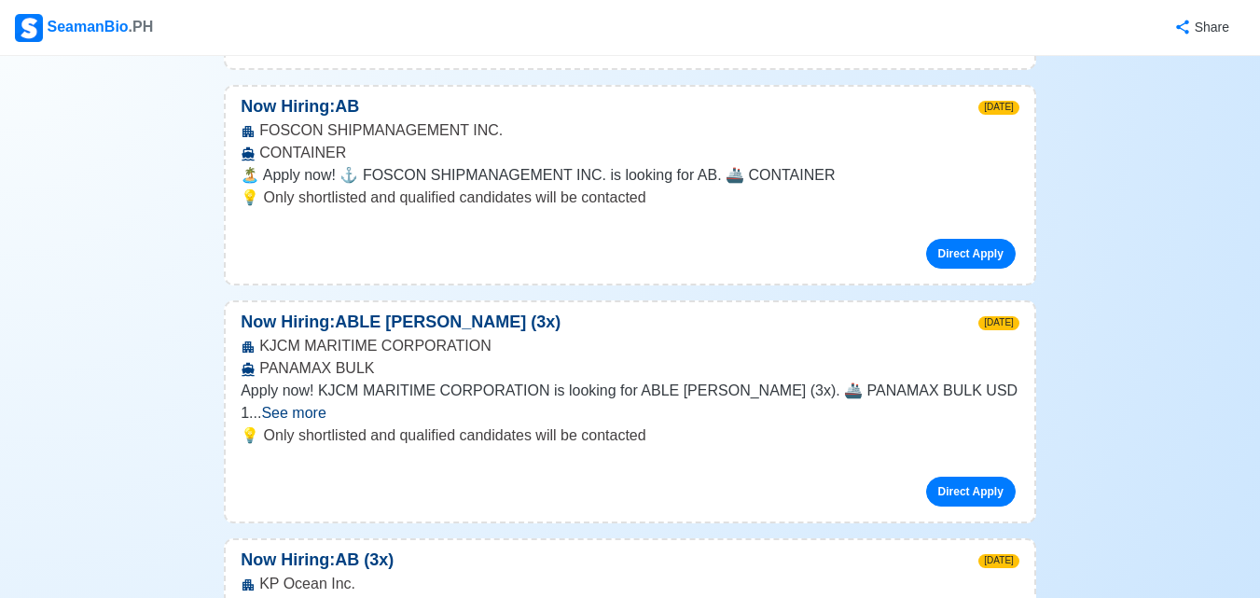
scroll to position [1212, 0]
click at [972, 476] on link "Direct Apply" at bounding box center [971, 491] width 90 height 30
click at [976, 476] on link "Direct Apply" at bounding box center [971, 491] width 90 height 30
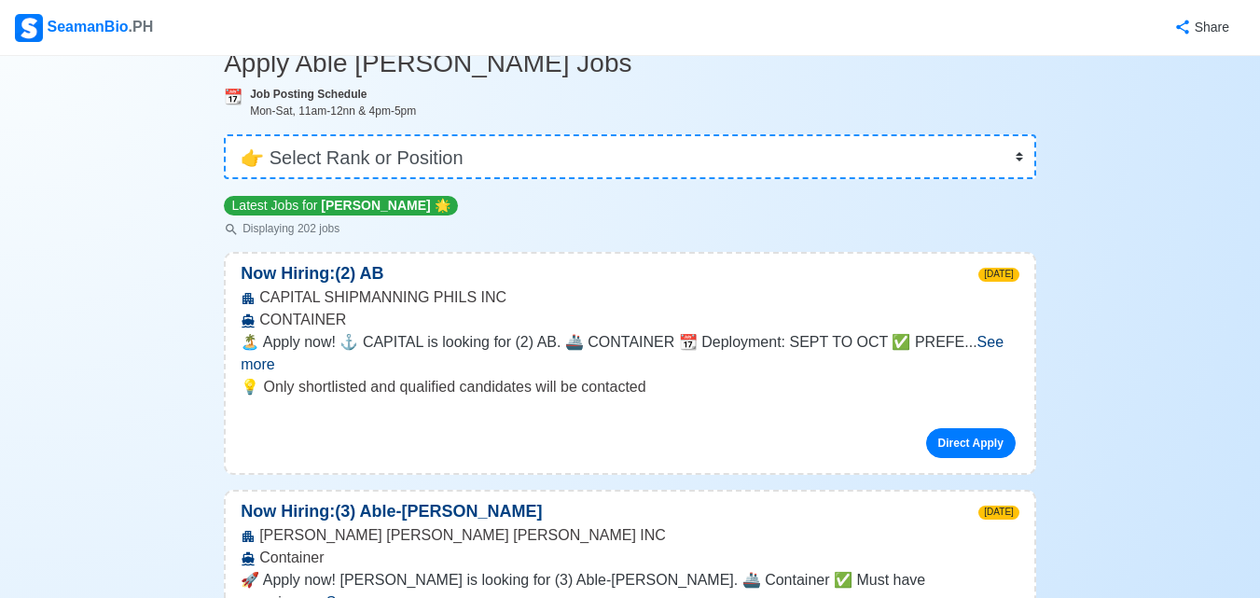
scroll to position [0, 0]
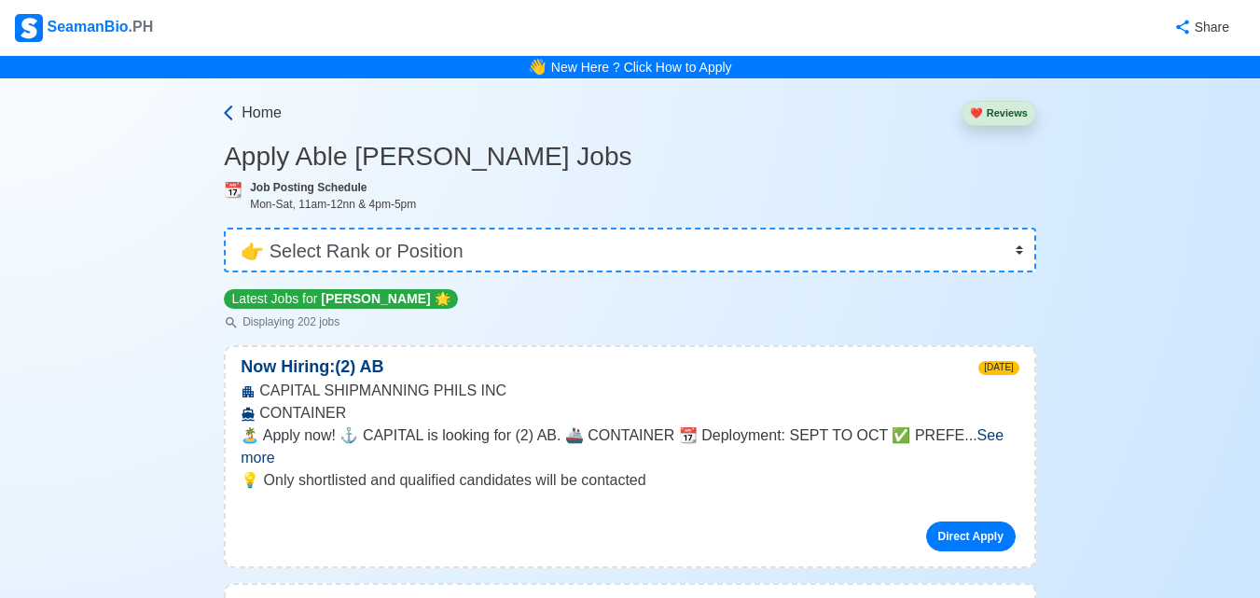
click at [233, 114] on icon at bounding box center [228, 112] width 19 height 19
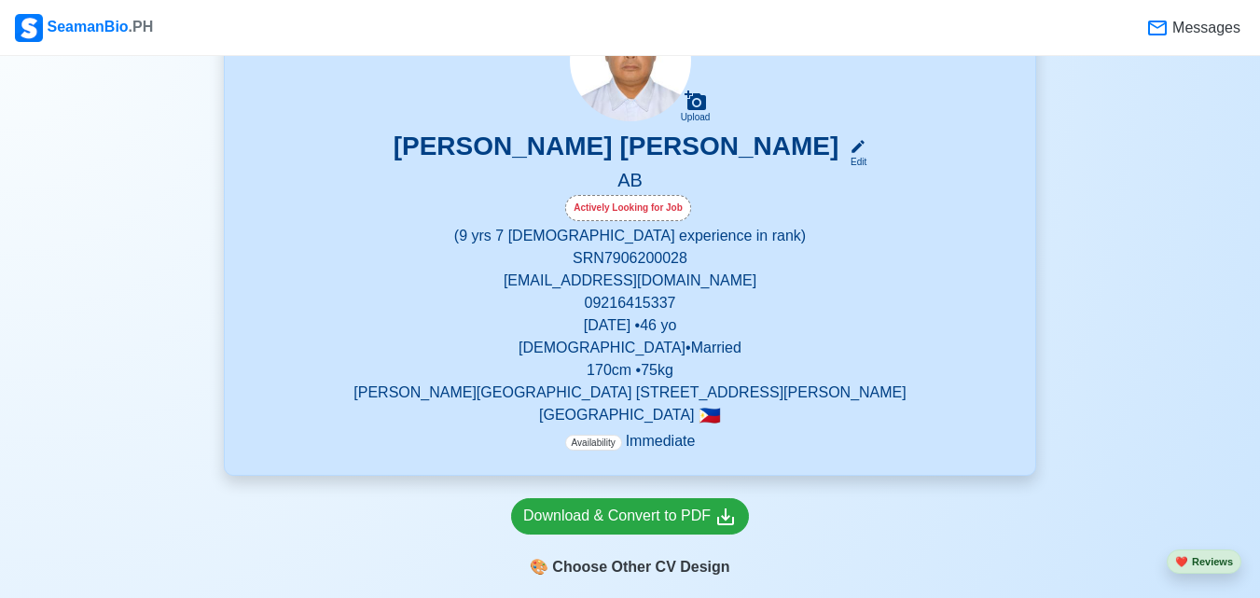
scroll to position [93, 0]
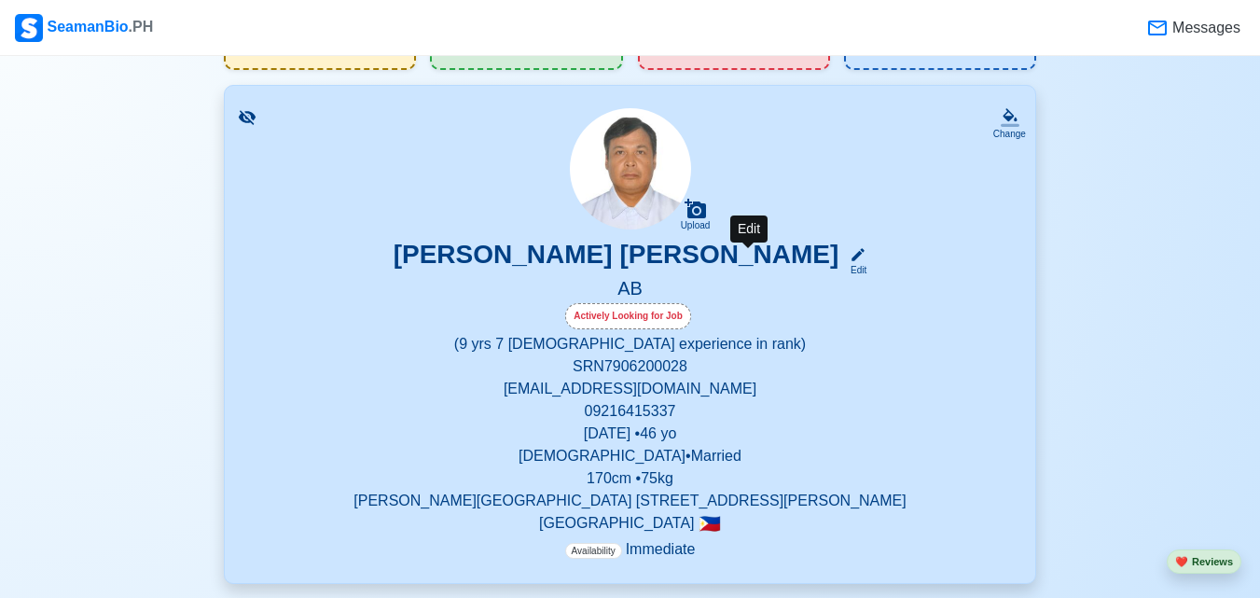
click at [849, 262] on icon at bounding box center [857, 254] width 17 height 17
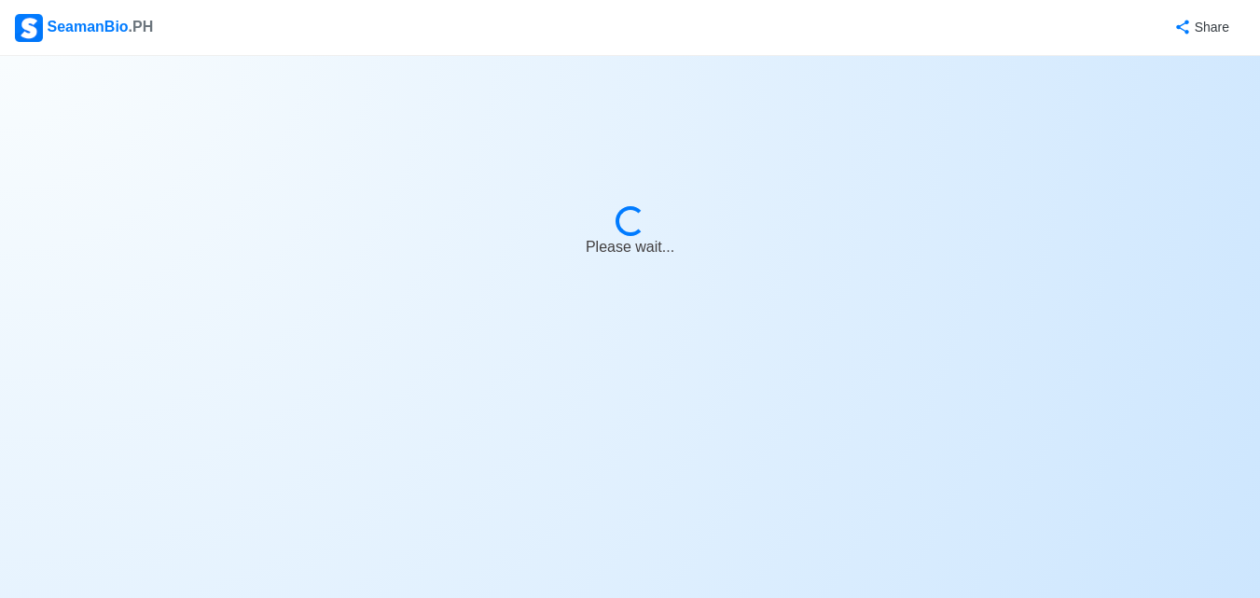
select select "Actively Looking for Job"
select select "Visible for Hiring"
select select "Married"
select select "[DEMOGRAPHIC_DATA]"
select select "PH"
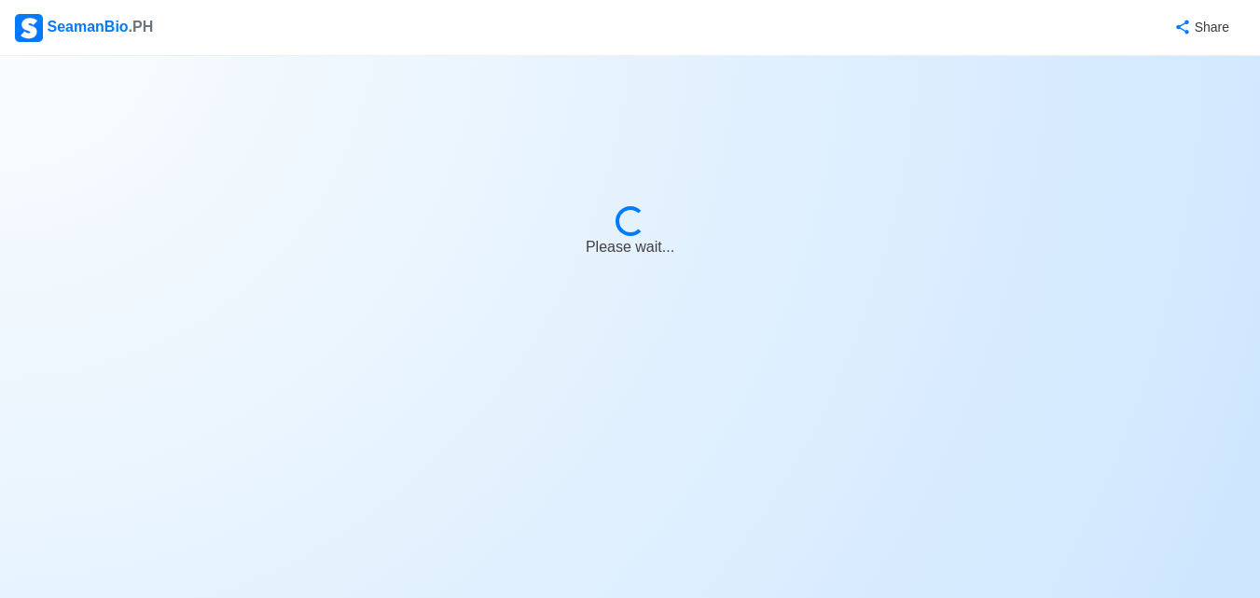
select select "9"
select select "7"
select select "4102416000000"
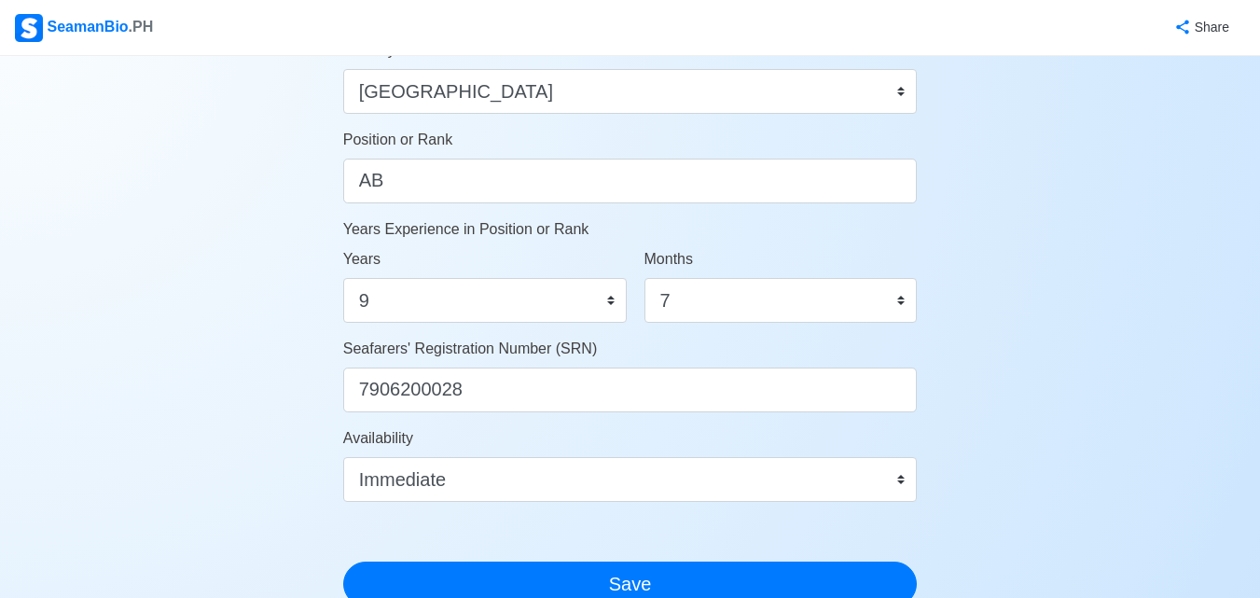
scroll to position [932, 0]
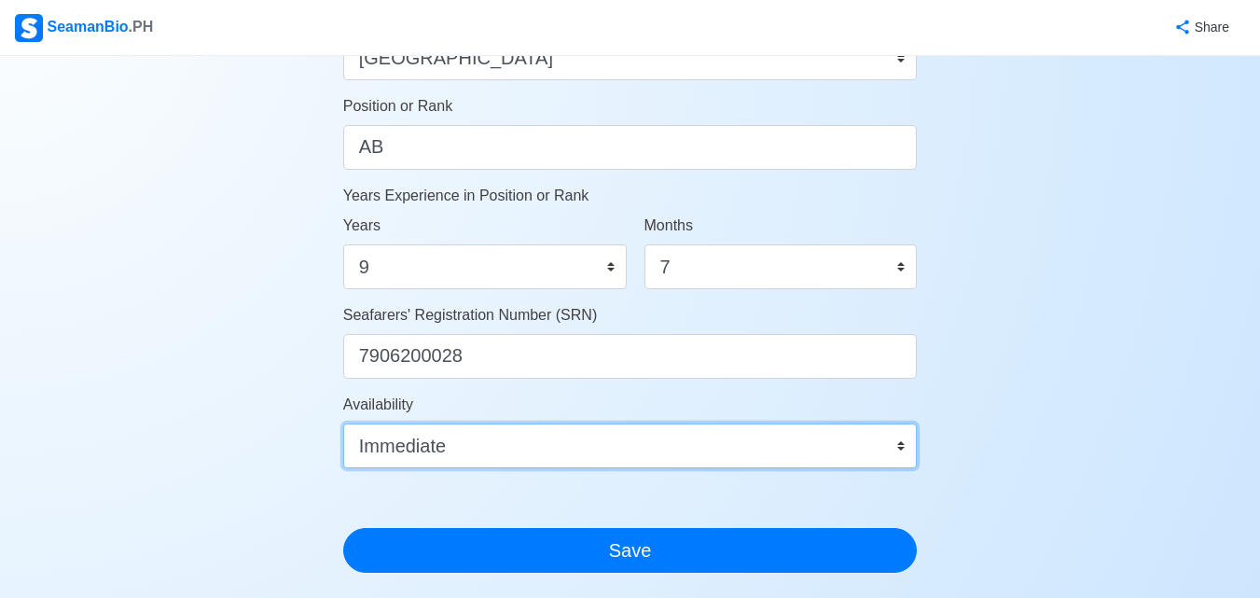
click at [901, 446] on select "Immediate Sep 2025 Oct 2025 Nov 2025 Dec 2025 Jan 2026 Feb 2026 Mar 2026 Apr 20…" at bounding box center [630, 445] width 574 height 45
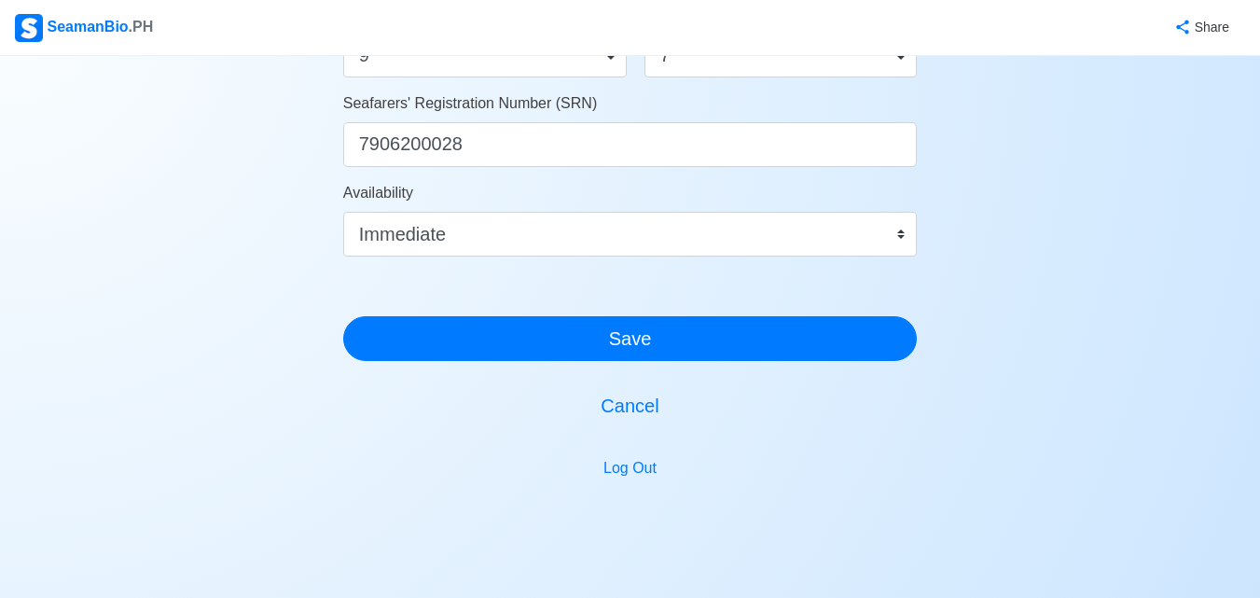
scroll to position [1110, 0]
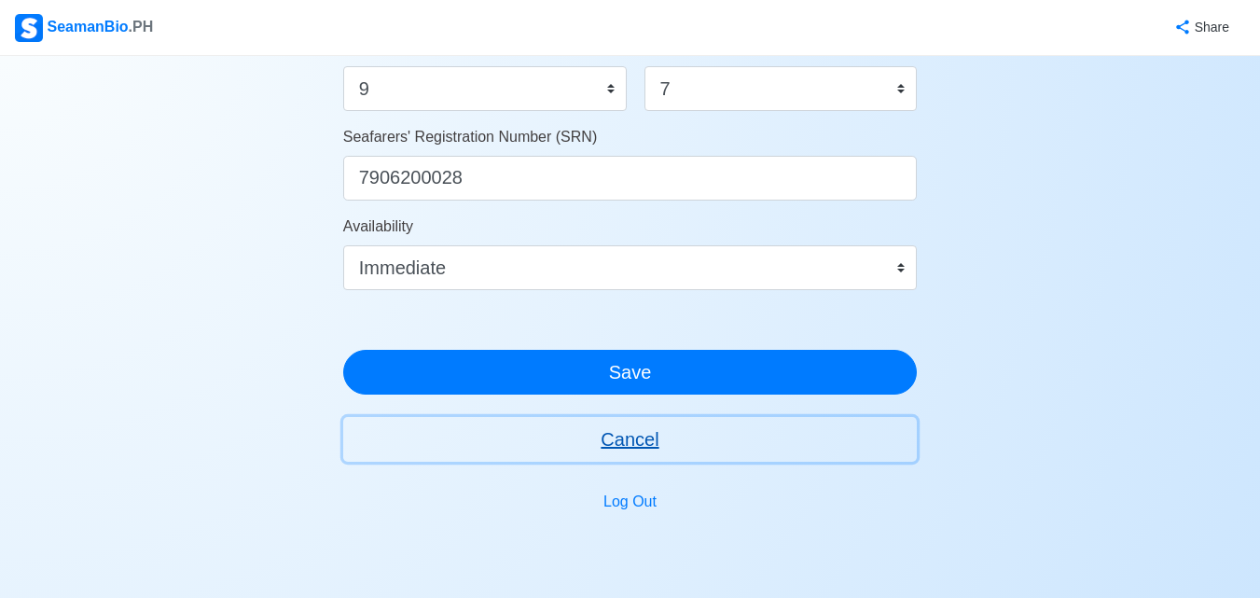
click at [641, 448] on button "Cancel" at bounding box center [630, 439] width 574 height 45
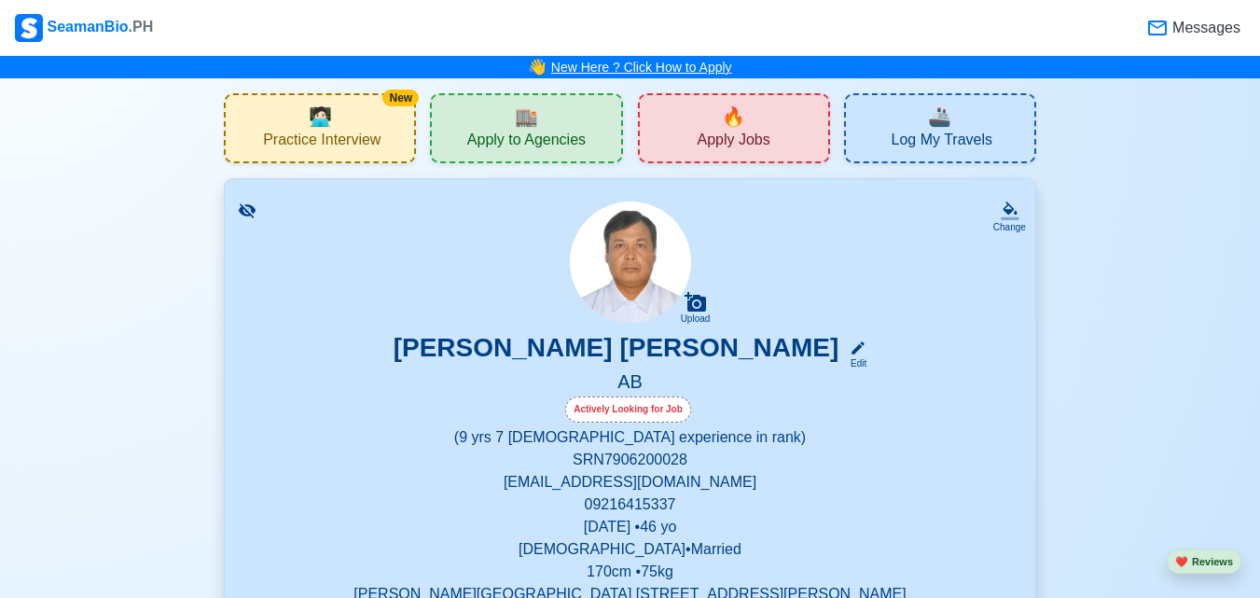
click at [669, 67] on link "New Here ? Click How to Apply" at bounding box center [641, 67] width 181 height 15
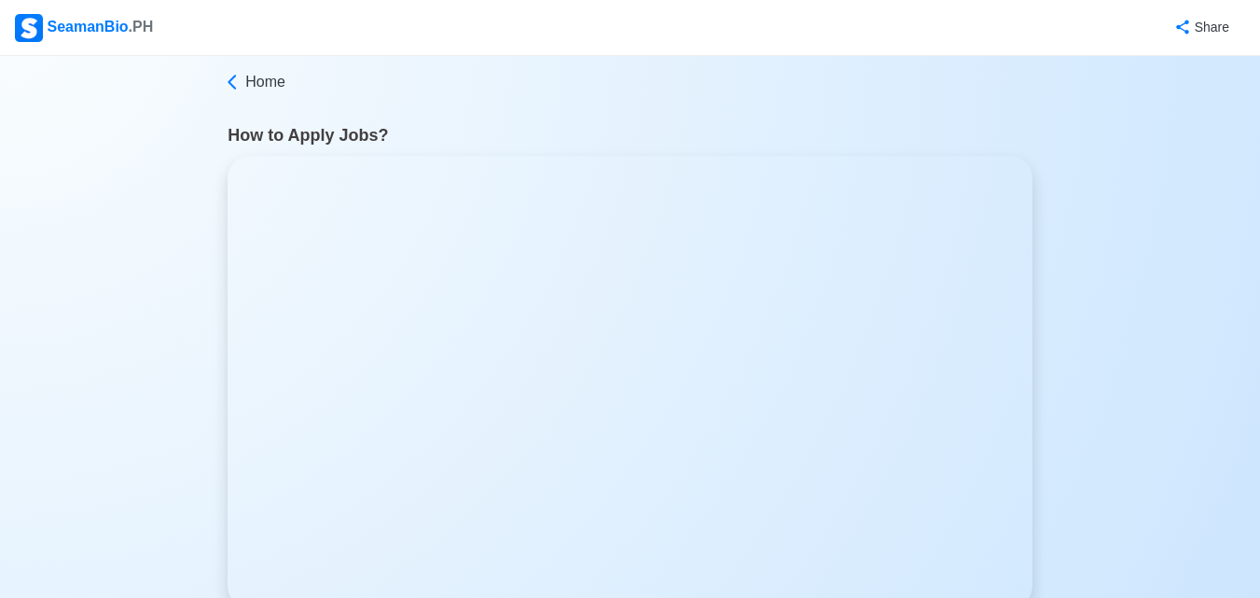
scroll to position [10, 0]
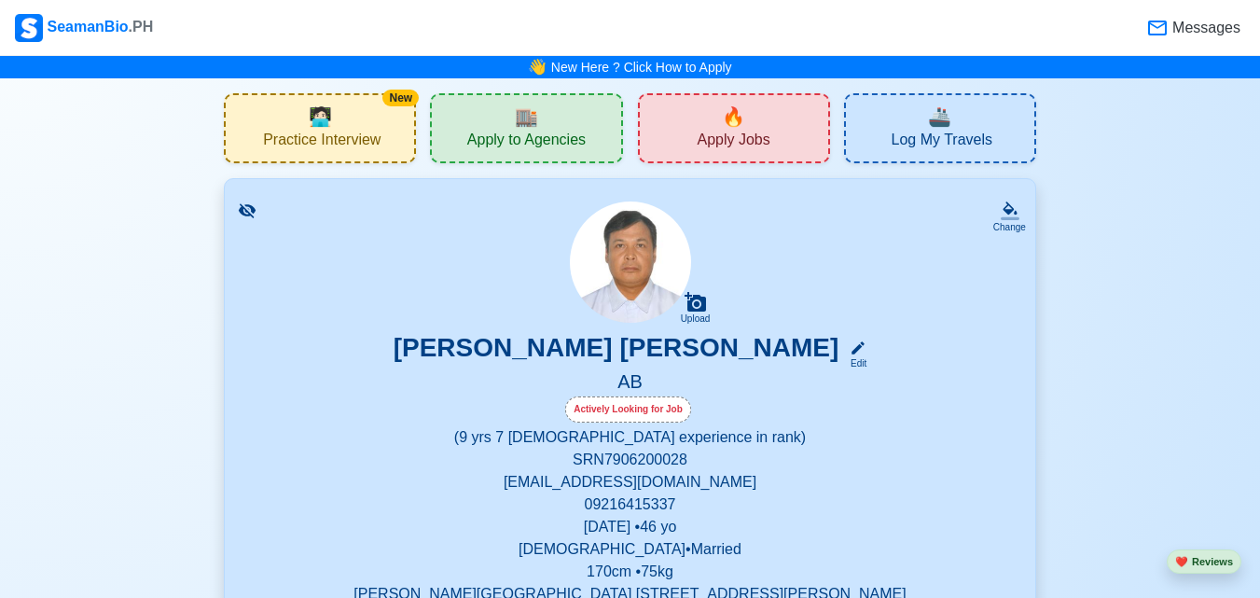
click at [723, 141] on span "Apply Jobs" at bounding box center [732, 142] width 73 height 23
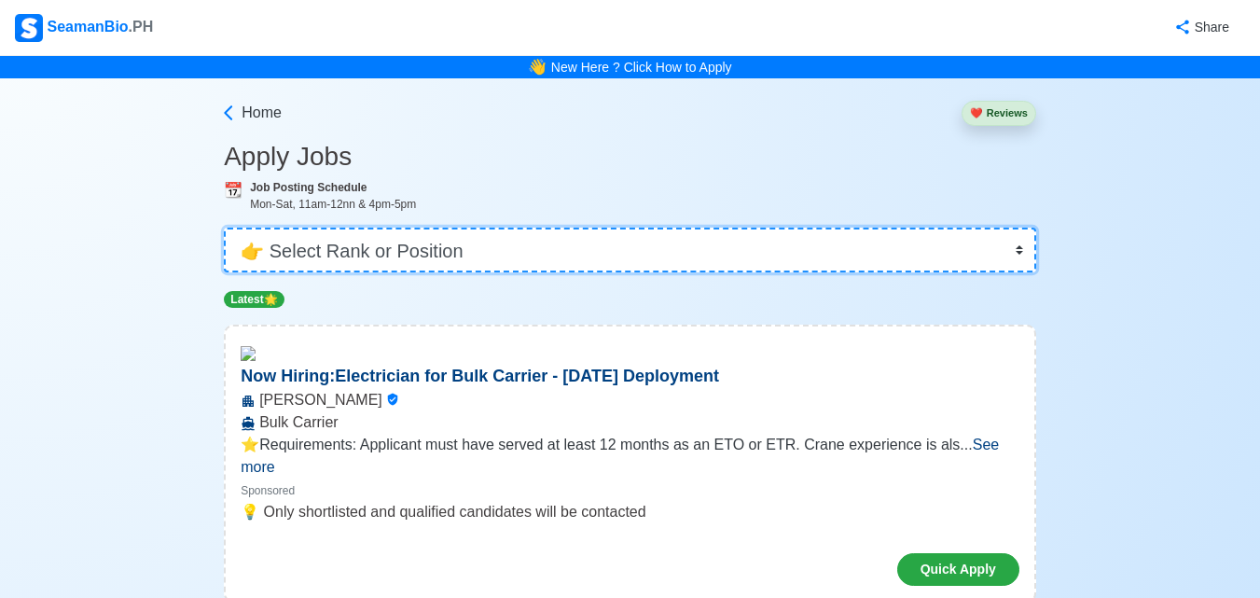
click at [1026, 246] on select "👉 Select Rank or Position Master Chief Officer 2nd Officer 3rd Officer Junior O…" at bounding box center [630, 249] width 812 height 45
select select "[PERSON_NAME]"
click at [226, 227] on select "👉 Select Rank or Position Master Chief Officer 2nd Officer 3rd Officer Junior O…" at bounding box center [630, 249] width 812 height 45
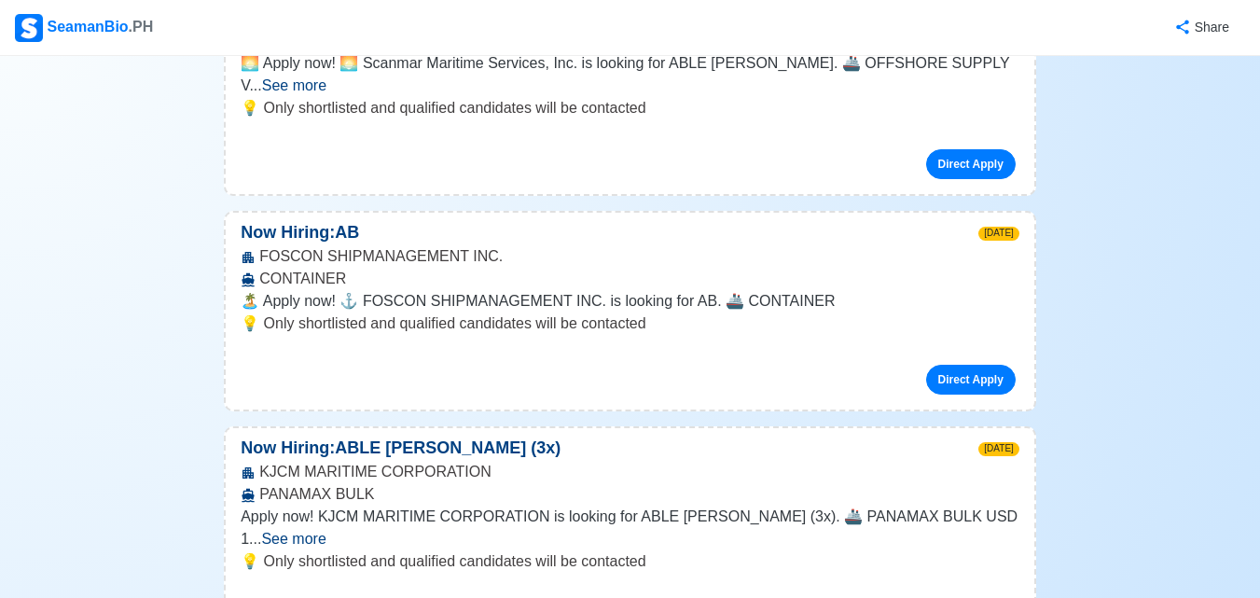
scroll to position [1119, 0]
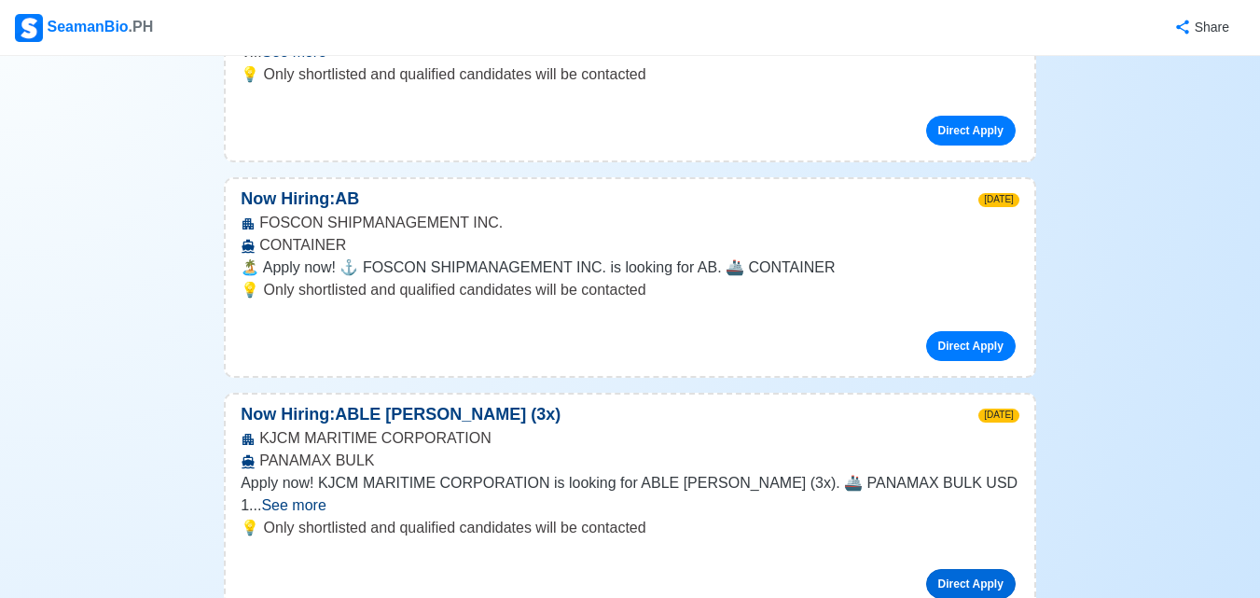
click at [951, 569] on link "Direct Apply" at bounding box center [971, 584] width 90 height 30
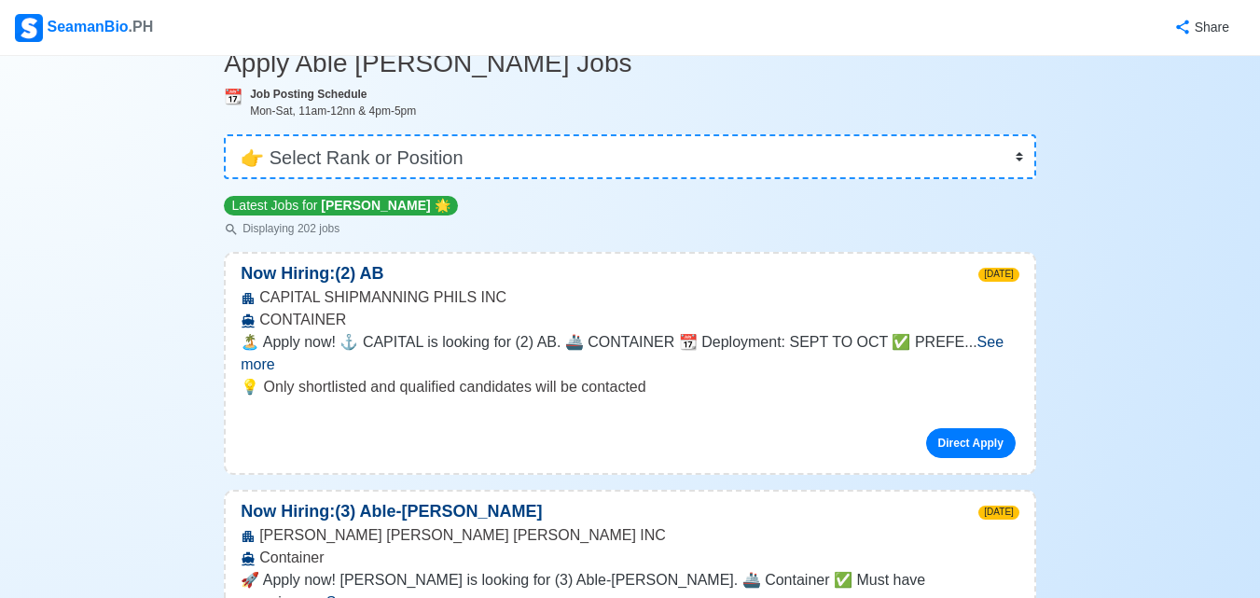
scroll to position [0, 0]
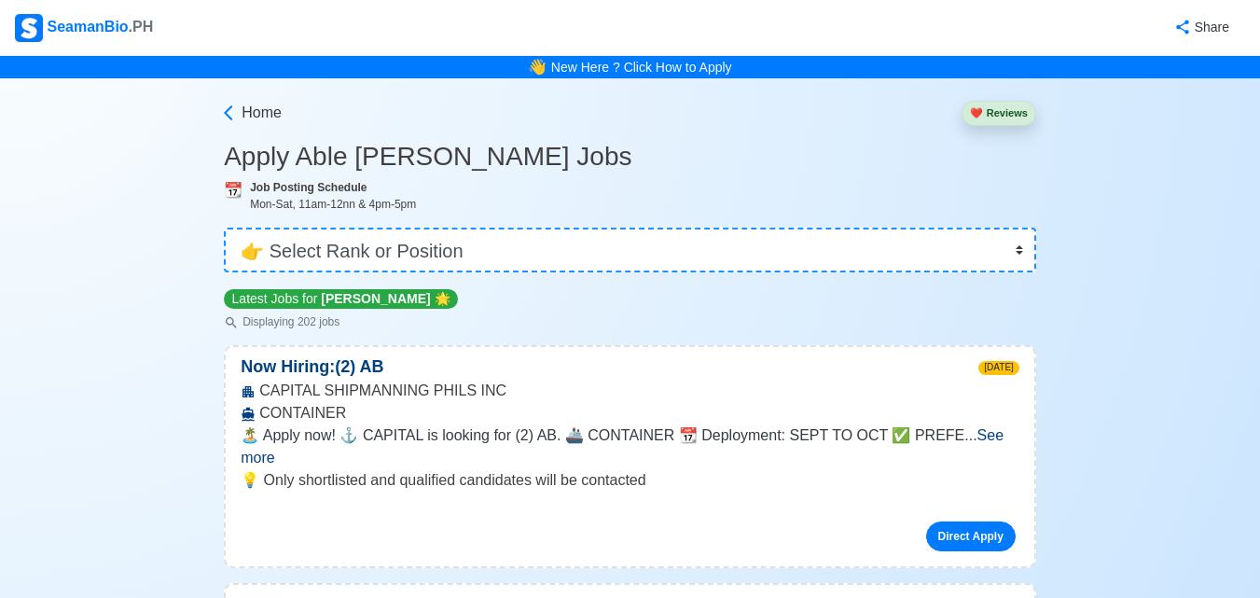
click at [1004, 119] on button "❤️ Reviews" at bounding box center [998, 113] width 75 height 25
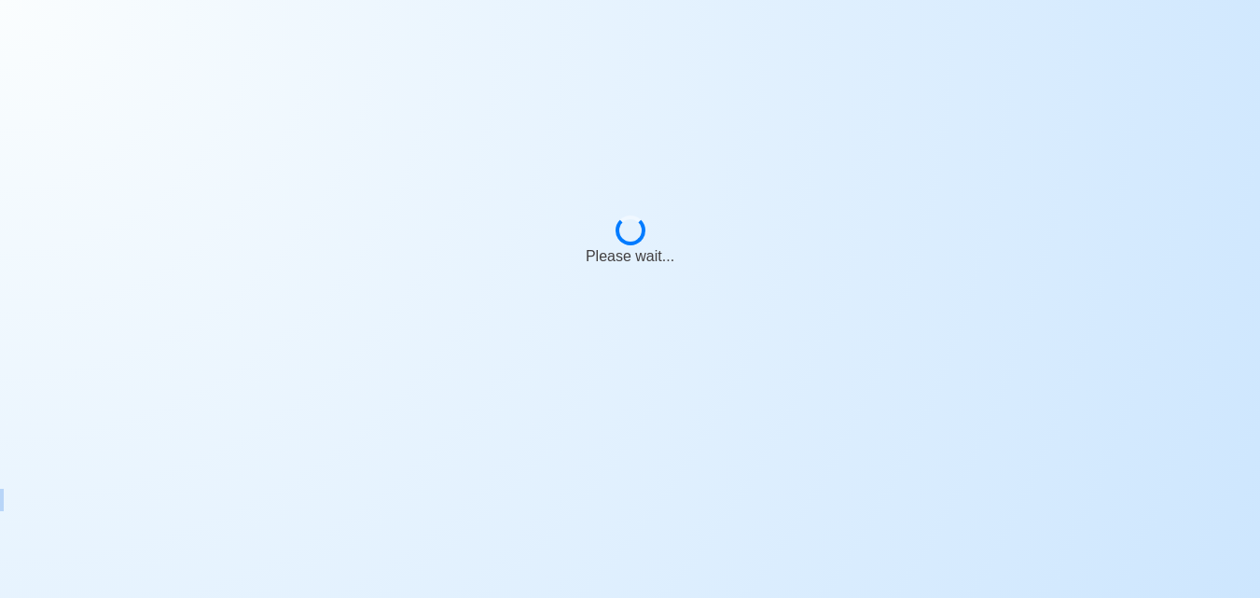
click at [1004, 119] on div "Please wait..." at bounding box center [630, 233] width 1260 height 466
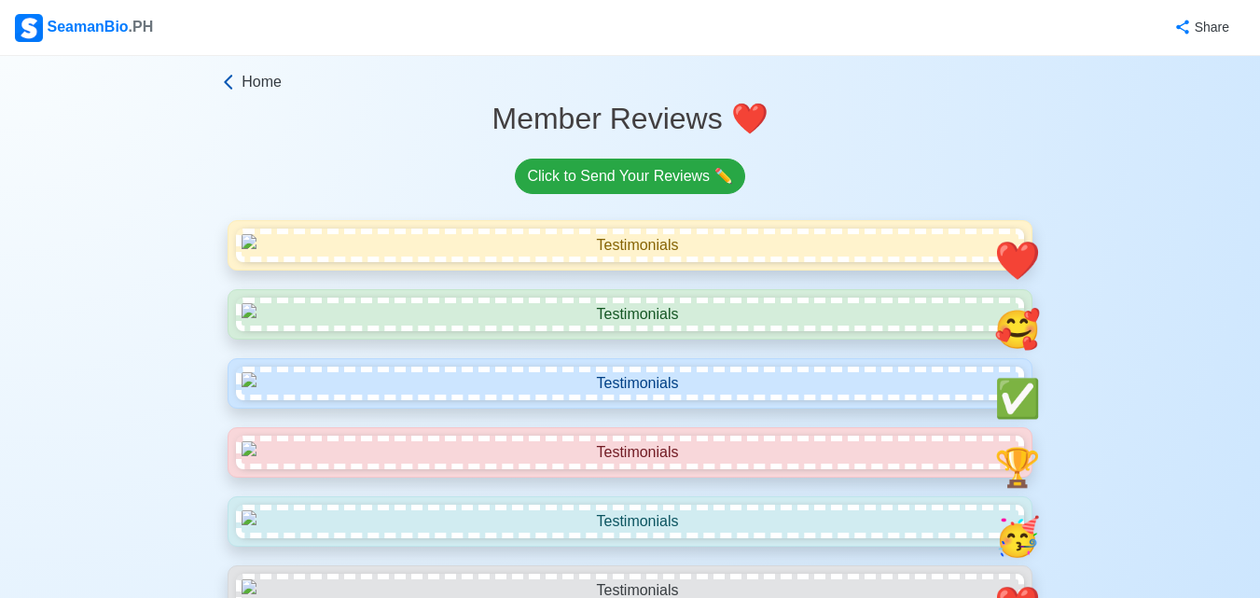
click at [262, 91] on span "Home" at bounding box center [261, 82] width 40 height 22
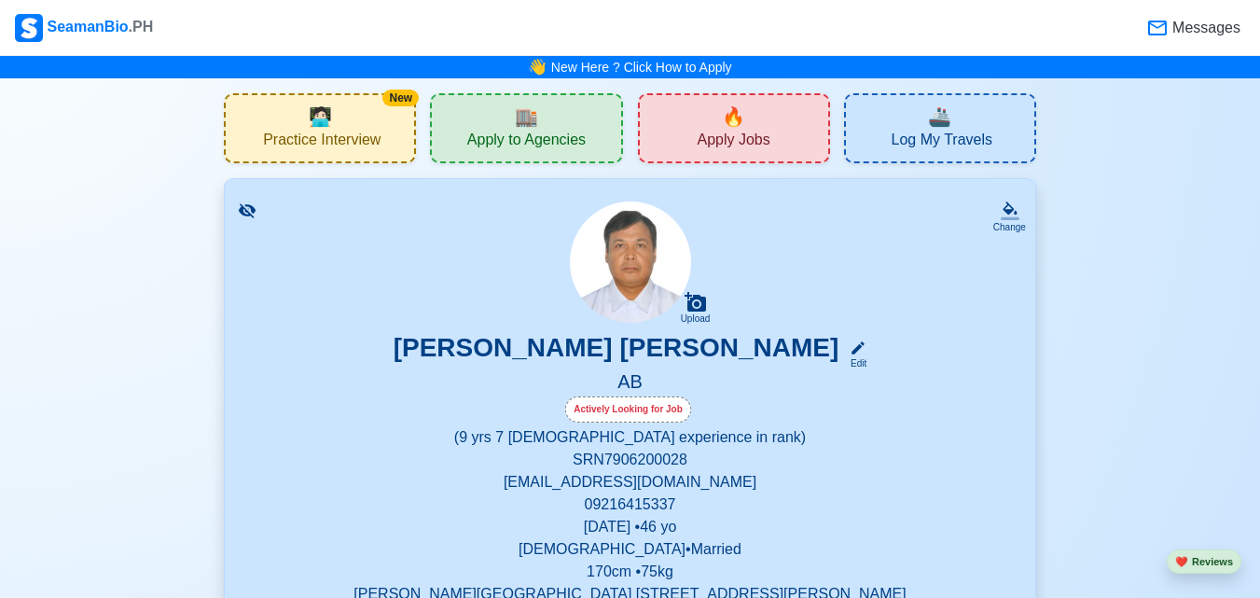
click at [944, 143] on span "Log My Travels" at bounding box center [941, 142] width 101 height 23
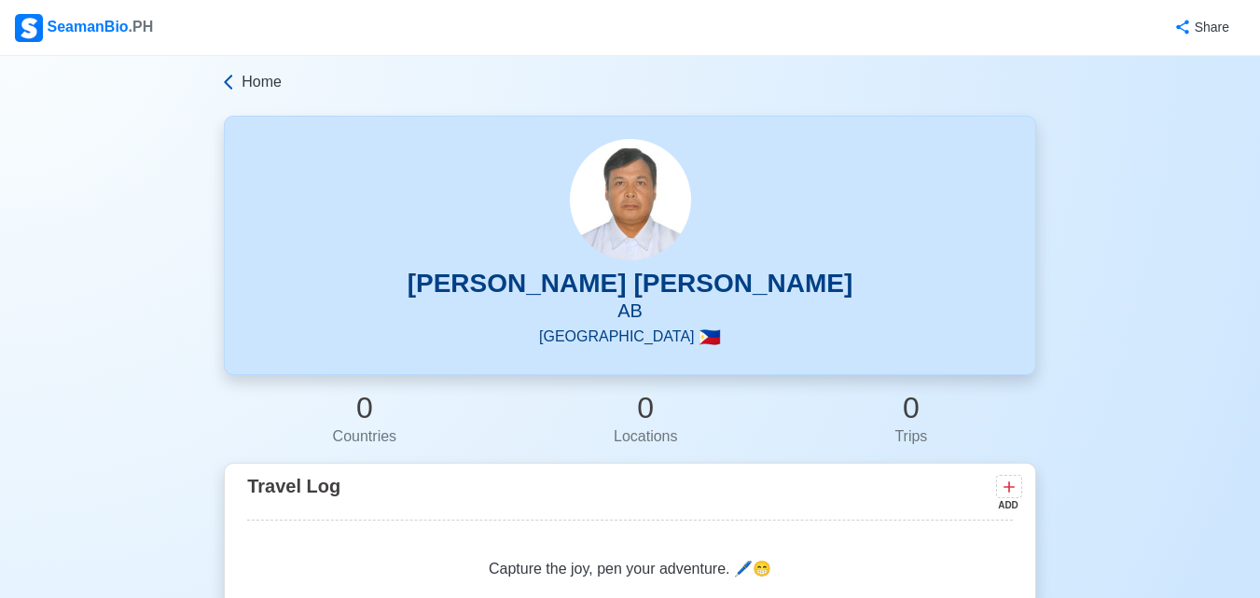
click at [246, 82] on span "Home" at bounding box center [261, 82] width 40 height 22
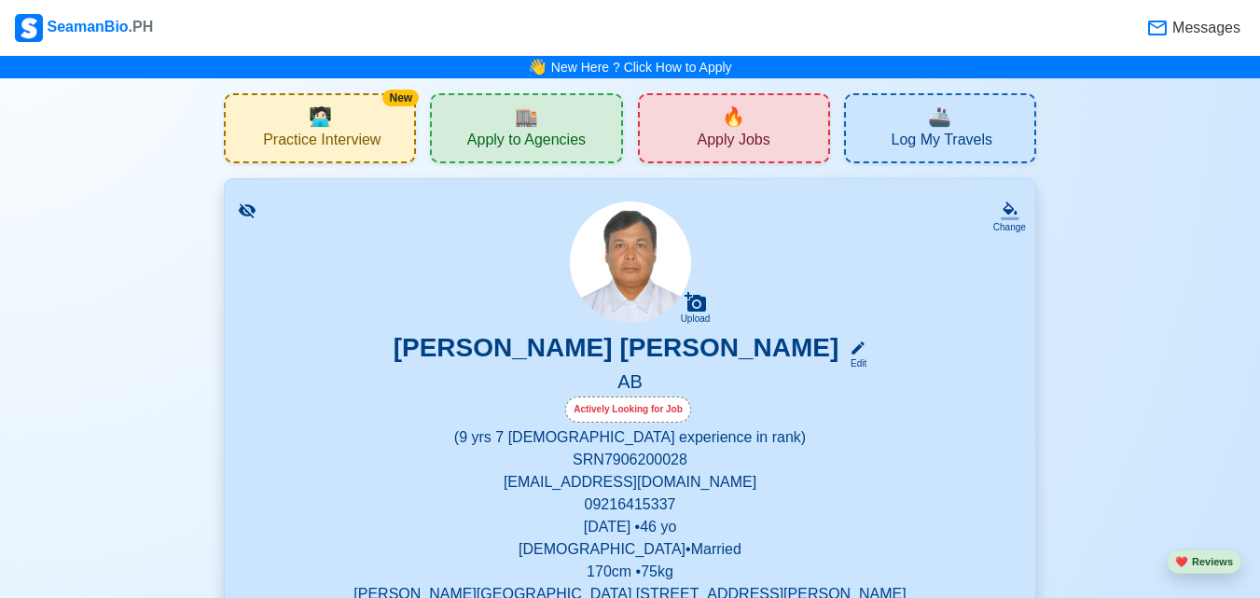
click at [1206, 30] on span "Messages" at bounding box center [1204, 28] width 72 height 22
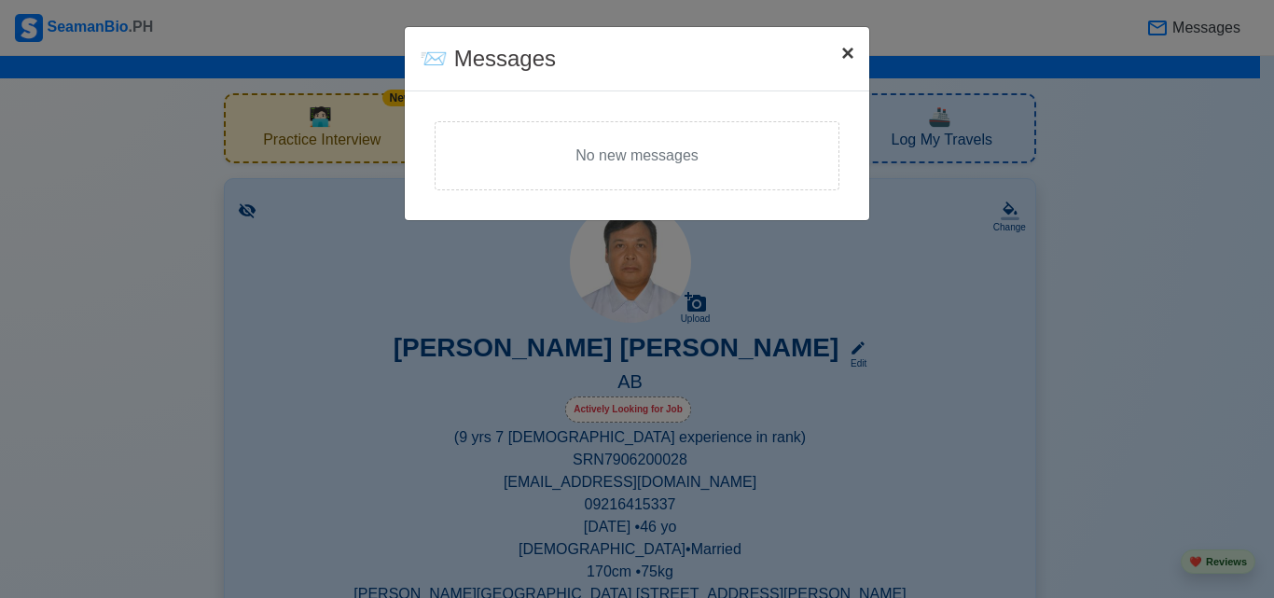
click at [850, 50] on span "×" at bounding box center [847, 52] width 13 height 25
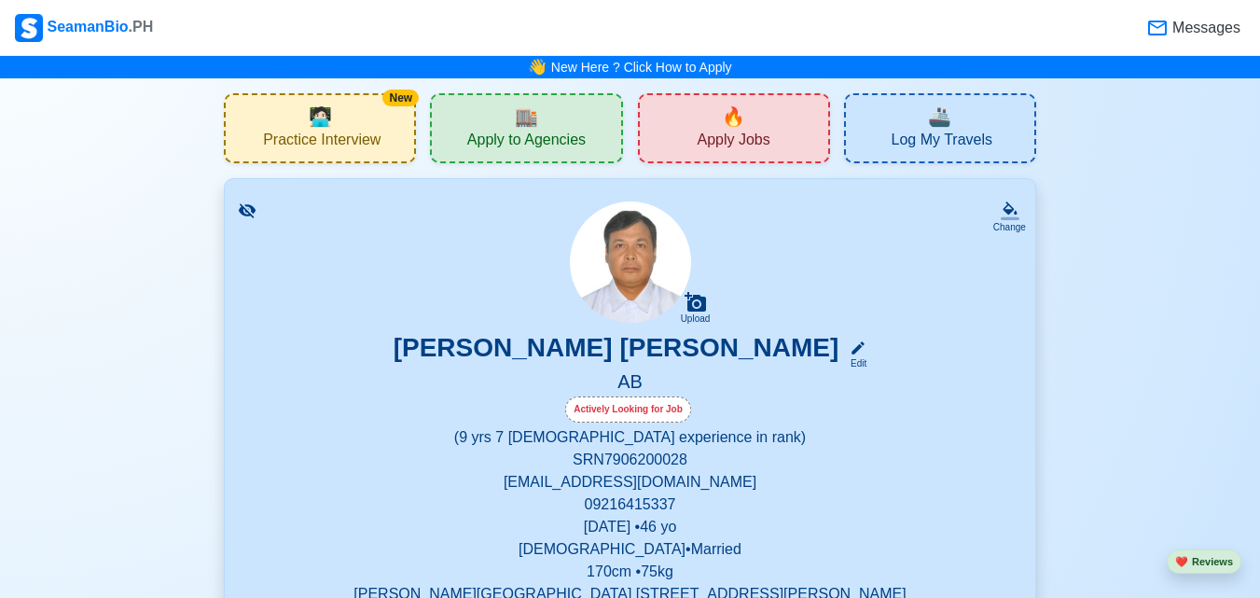
click at [539, 139] on span "Apply to Agencies" at bounding box center [526, 142] width 118 height 23
click at [740, 131] on span "Apply Jobs" at bounding box center [732, 142] width 73 height 23
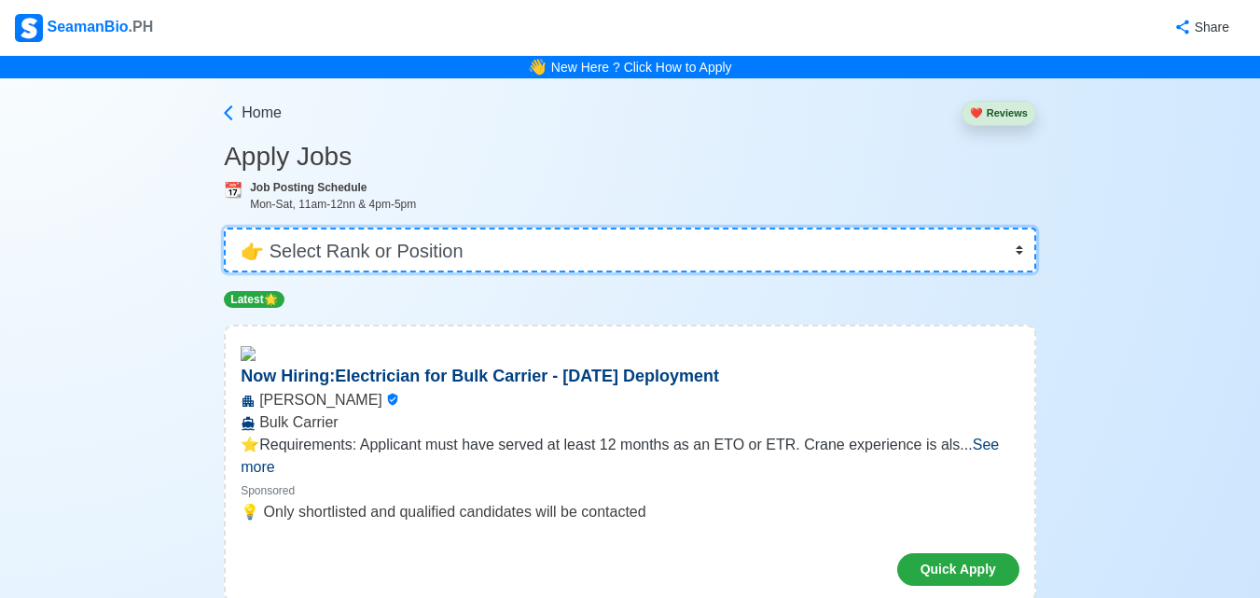
click at [1020, 248] on select "👉 Select Rank or Position Master Chief Officer 2nd Officer 3rd Officer Junior O…" at bounding box center [630, 249] width 812 height 45
select select "[PERSON_NAME]"
click at [226, 227] on select "👉 Select Rank or Position Master Chief Officer 2nd Officer 3rd Officer Junior O…" at bounding box center [630, 249] width 812 height 45
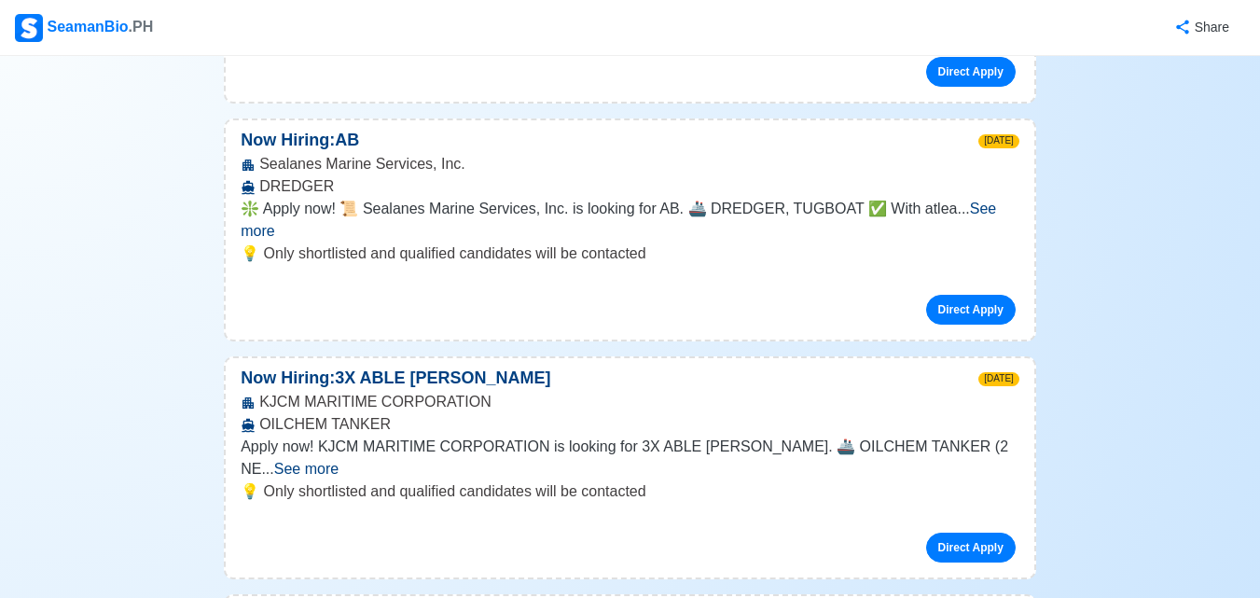
scroll to position [4941, 0]
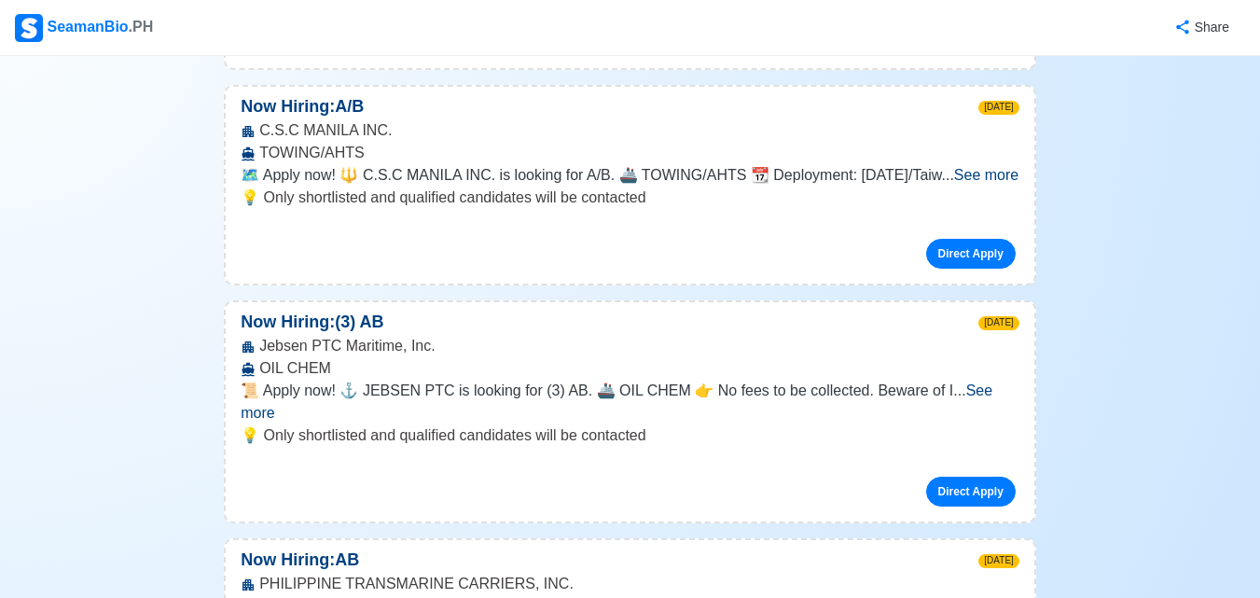
scroll to position [7739, 0]
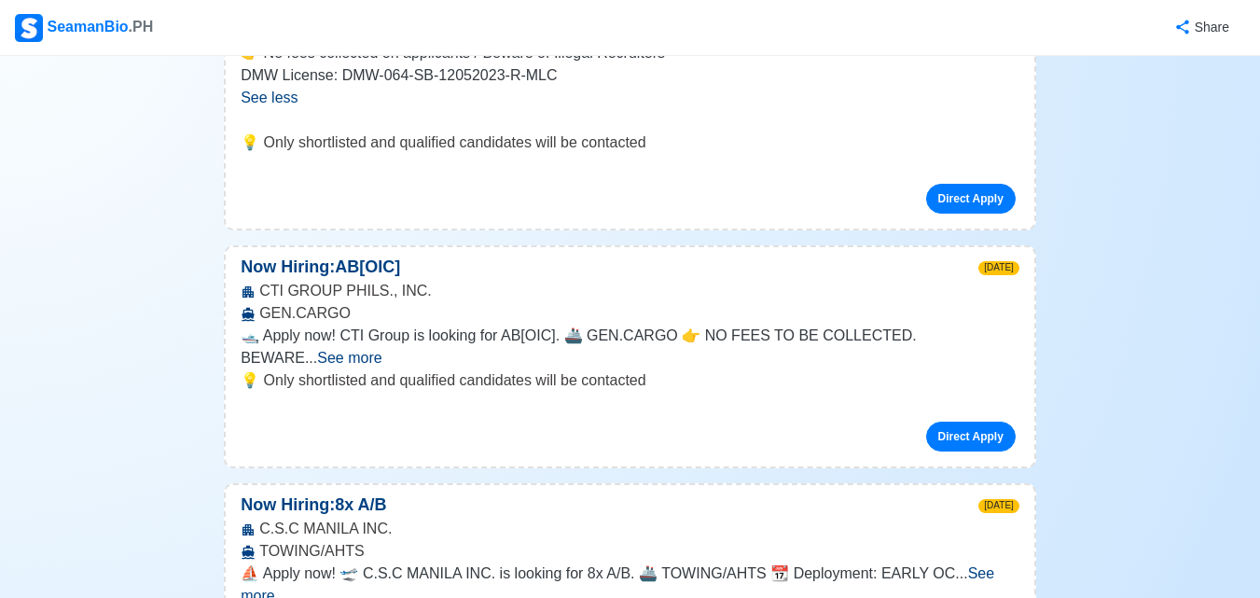
scroll to position [9044, 0]
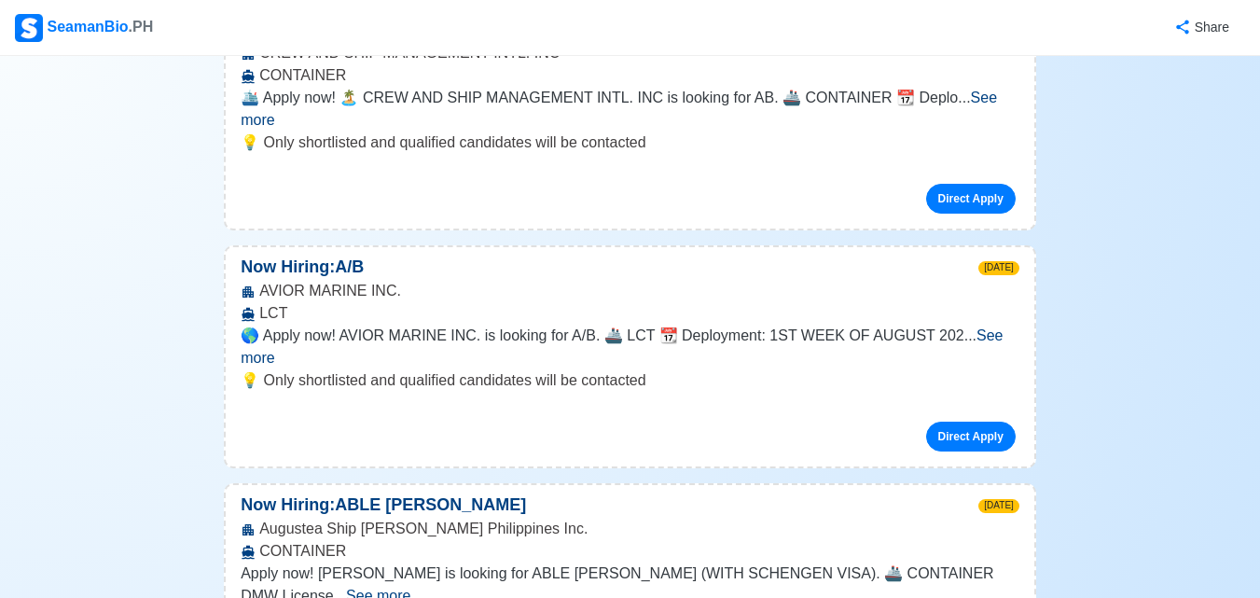
scroll to position [9324, 0]
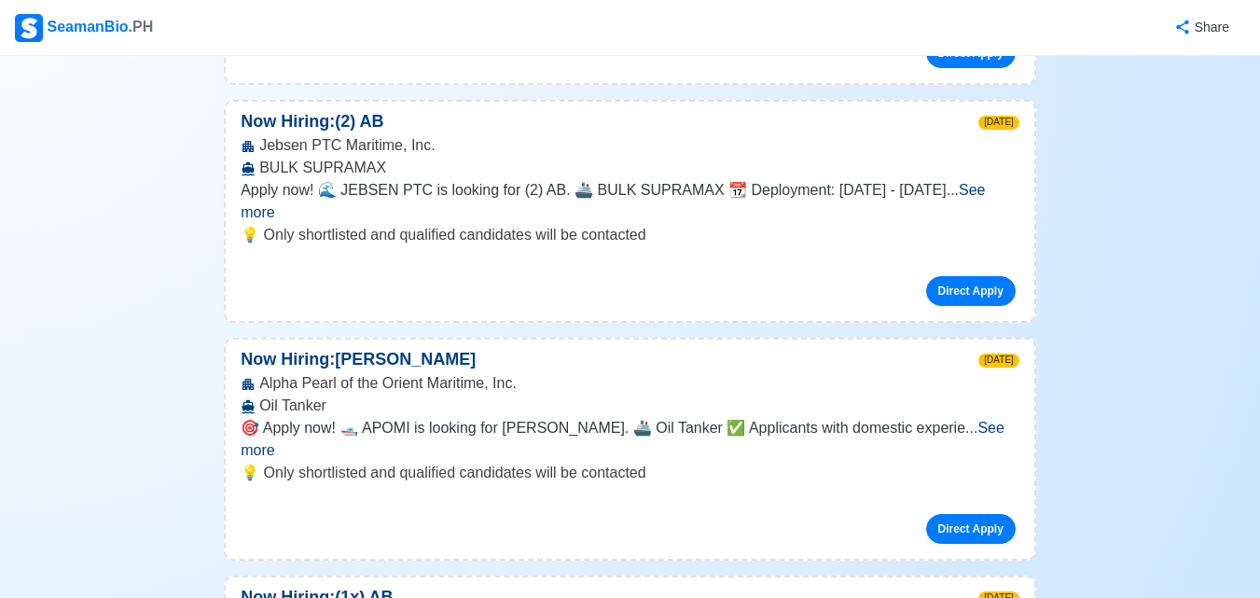
scroll to position [9976, 0]
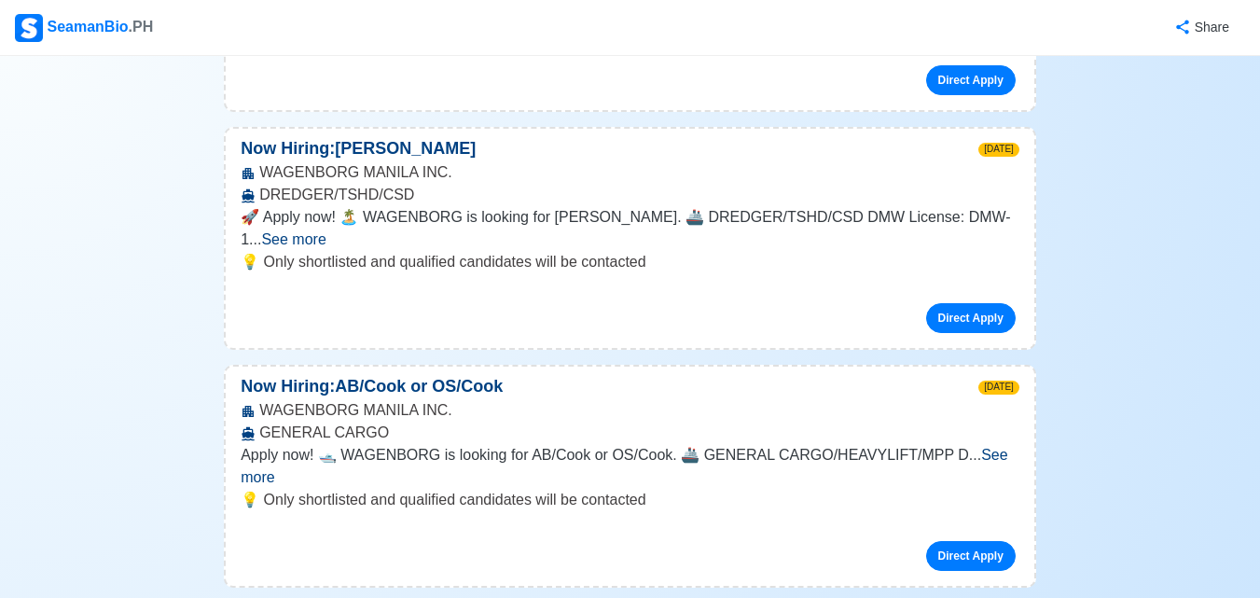
scroll to position [12214, 0]
